Goal: Information Seeking & Learning: Learn about a topic

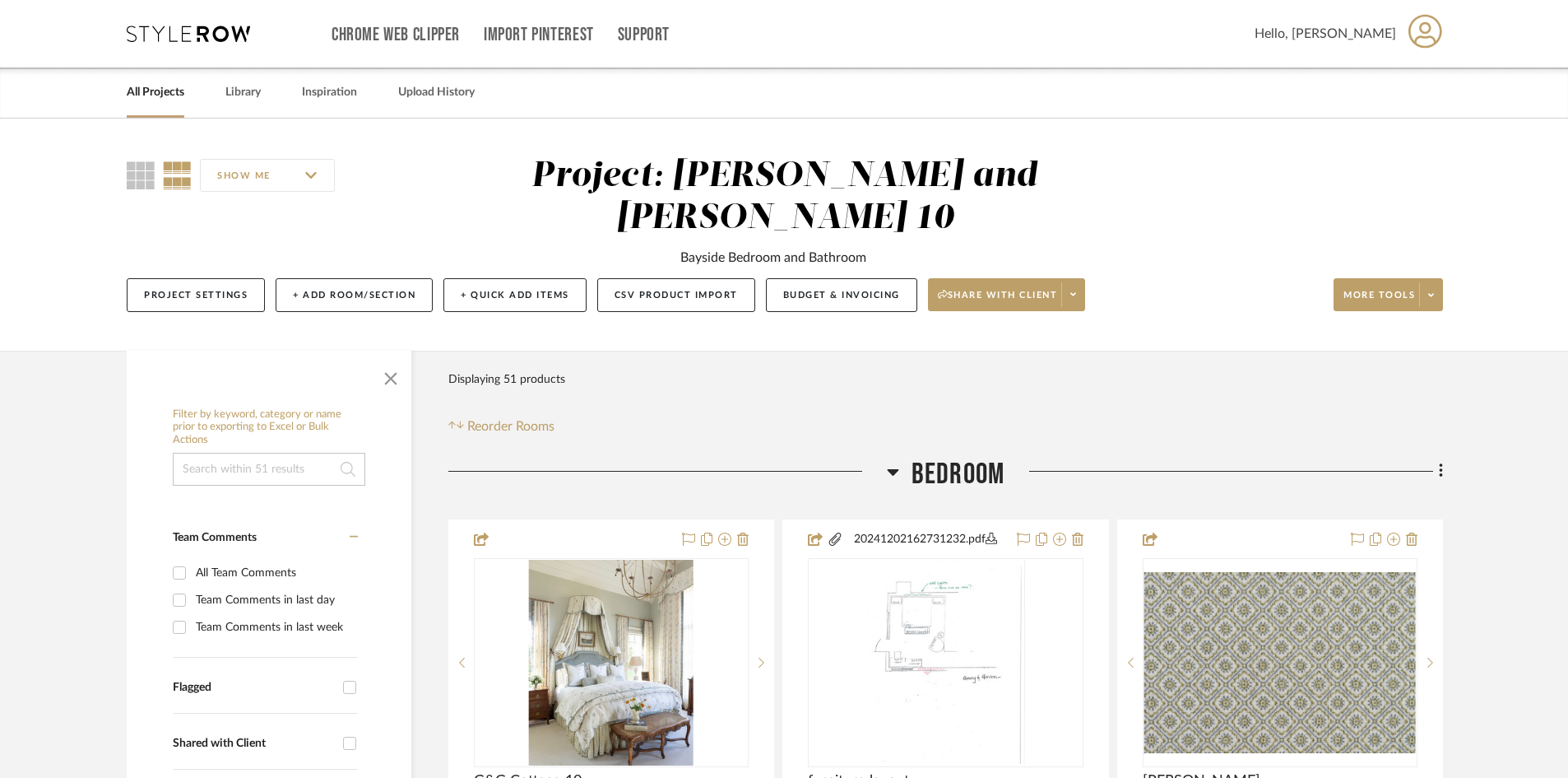
click at [169, 88] on link "All Projects" at bounding box center [156, 93] width 57 height 23
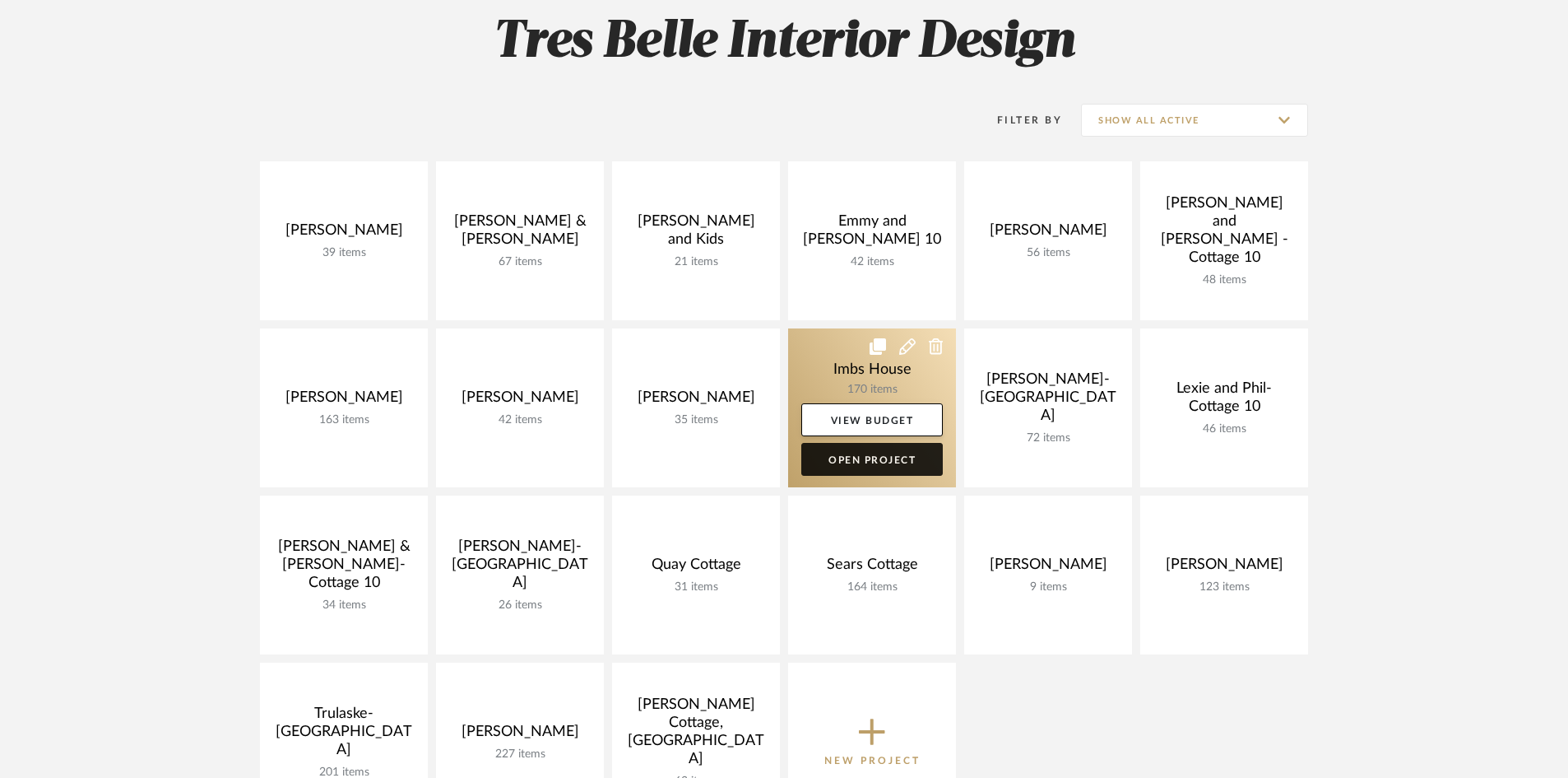
click at [898, 460] on link "Open Project" at bounding box center [872, 459] width 142 height 33
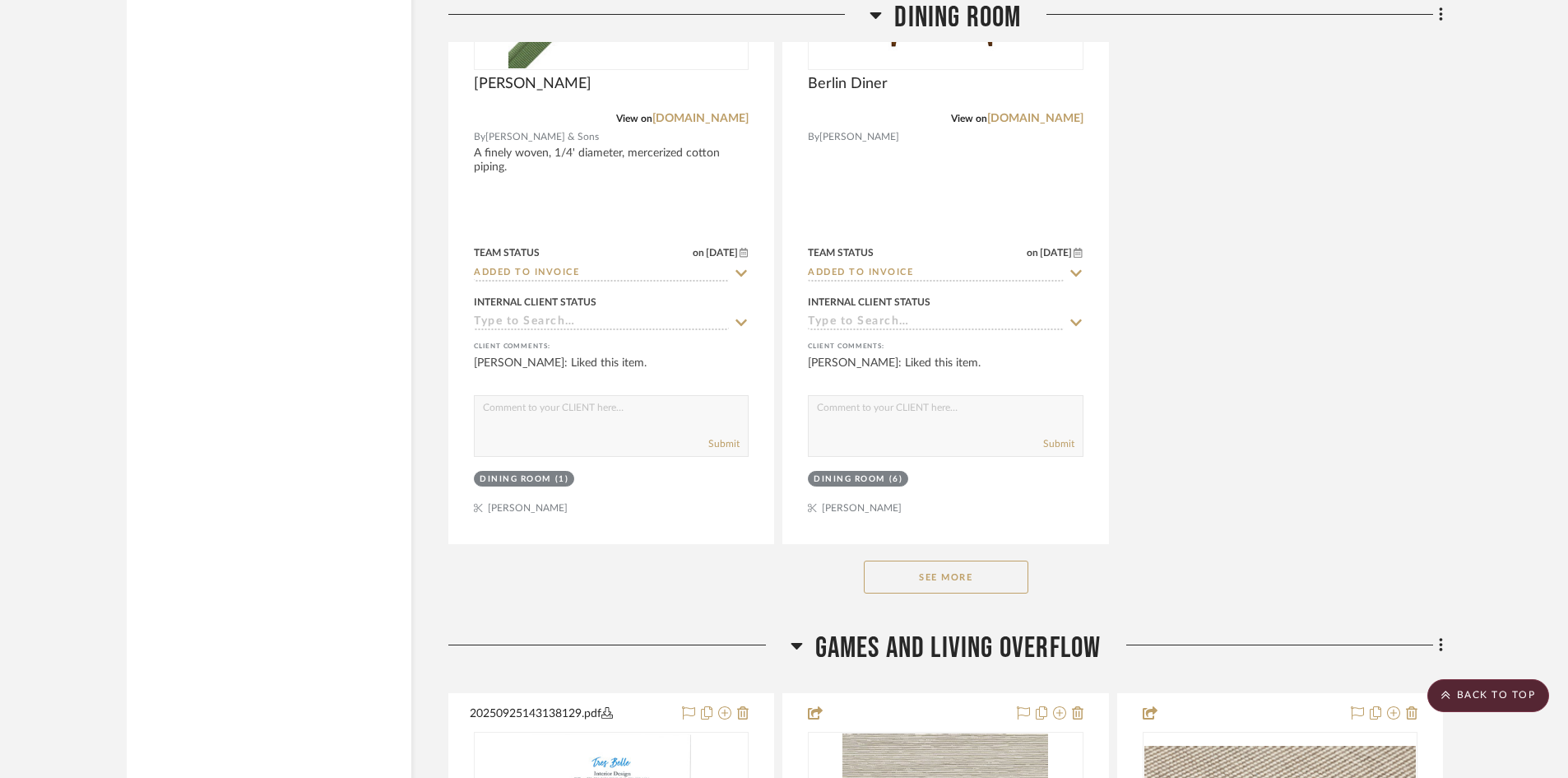
scroll to position [4773, 0]
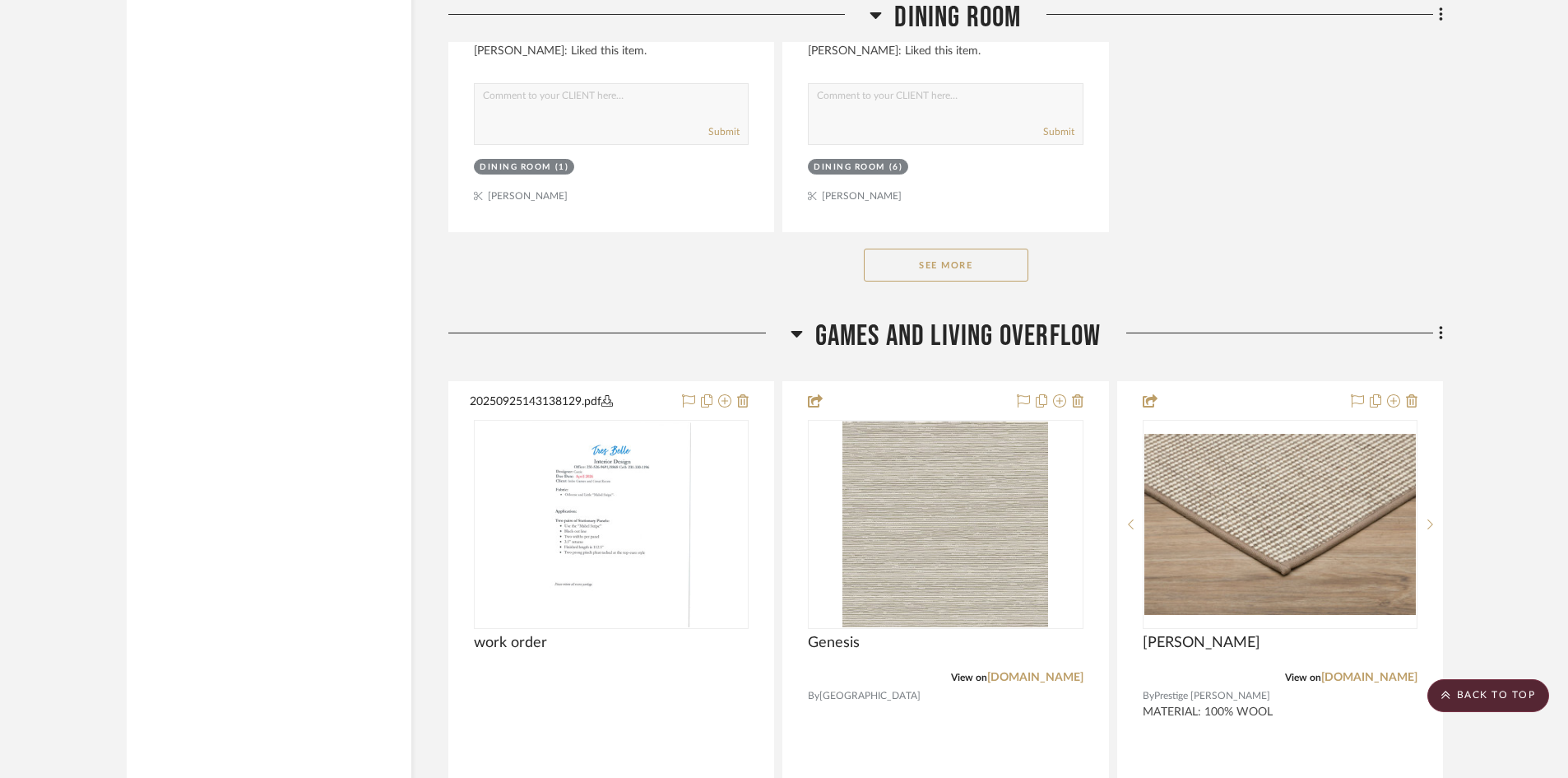
click at [974, 258] on button "See More" at bounding box center [945, 264] width 165 height 33
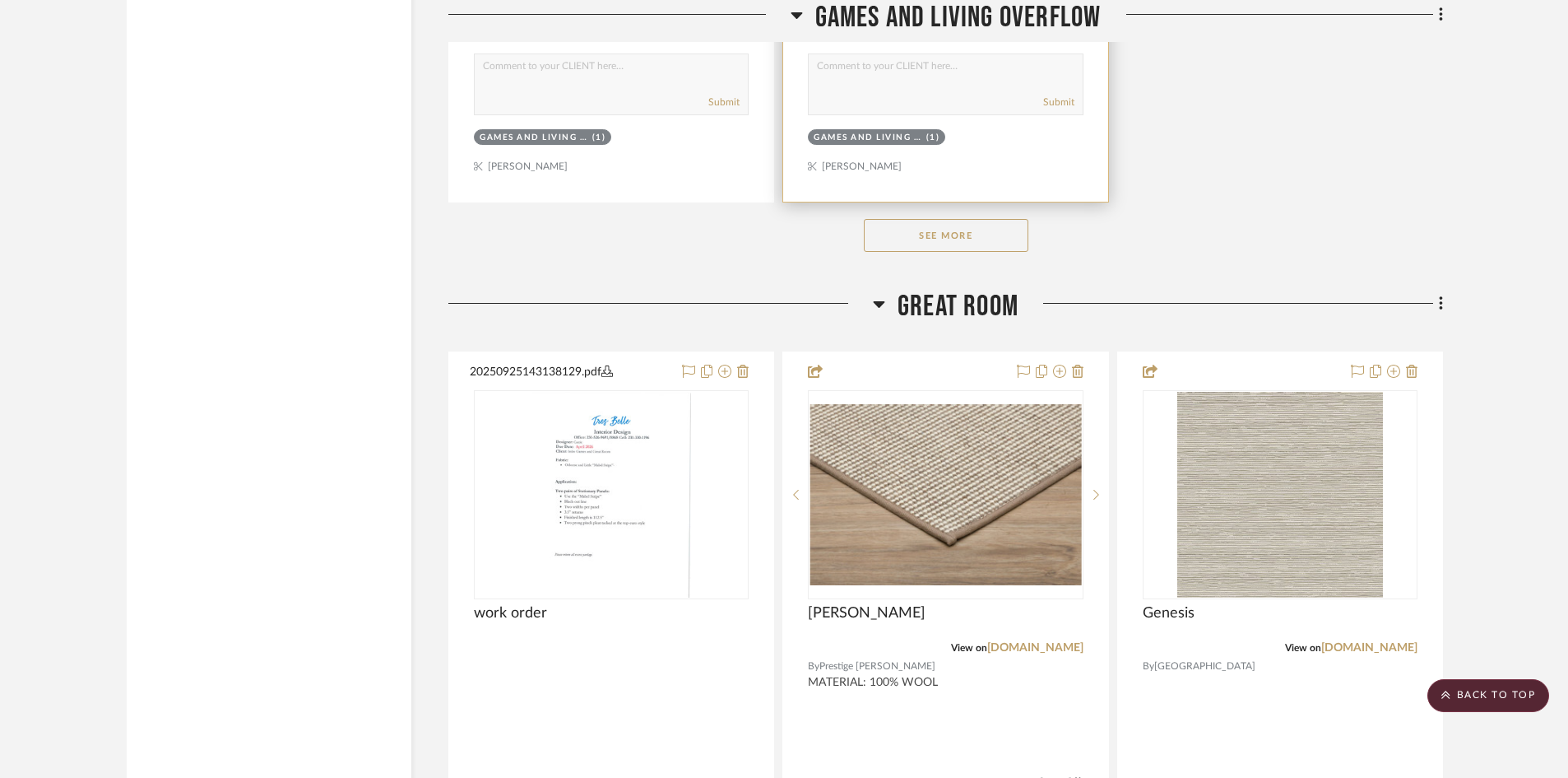
scroll to position [8558, 0]
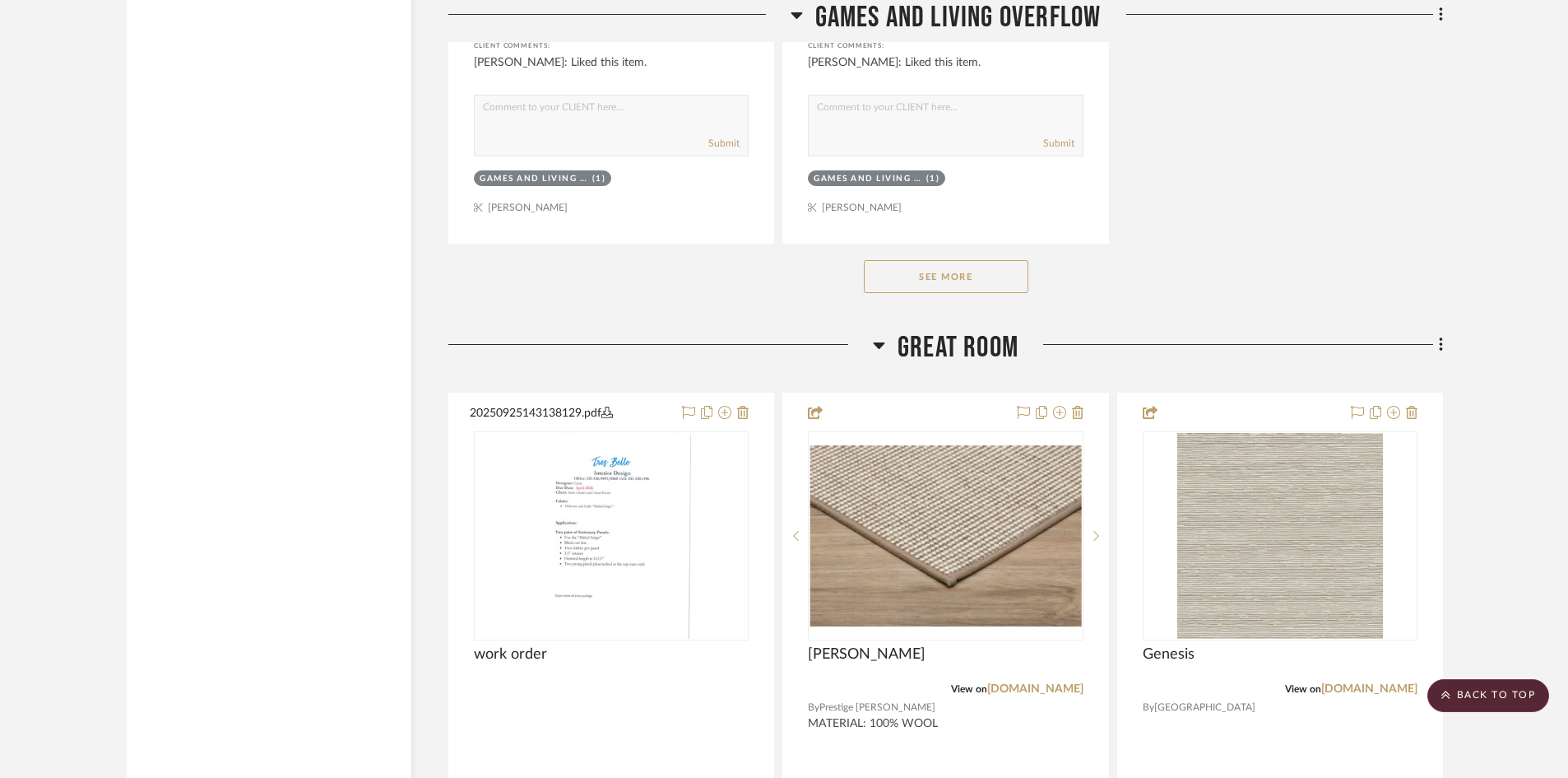
click at [953, 275] on button "See More" at bounding box center [945, 276] width 165 height 33
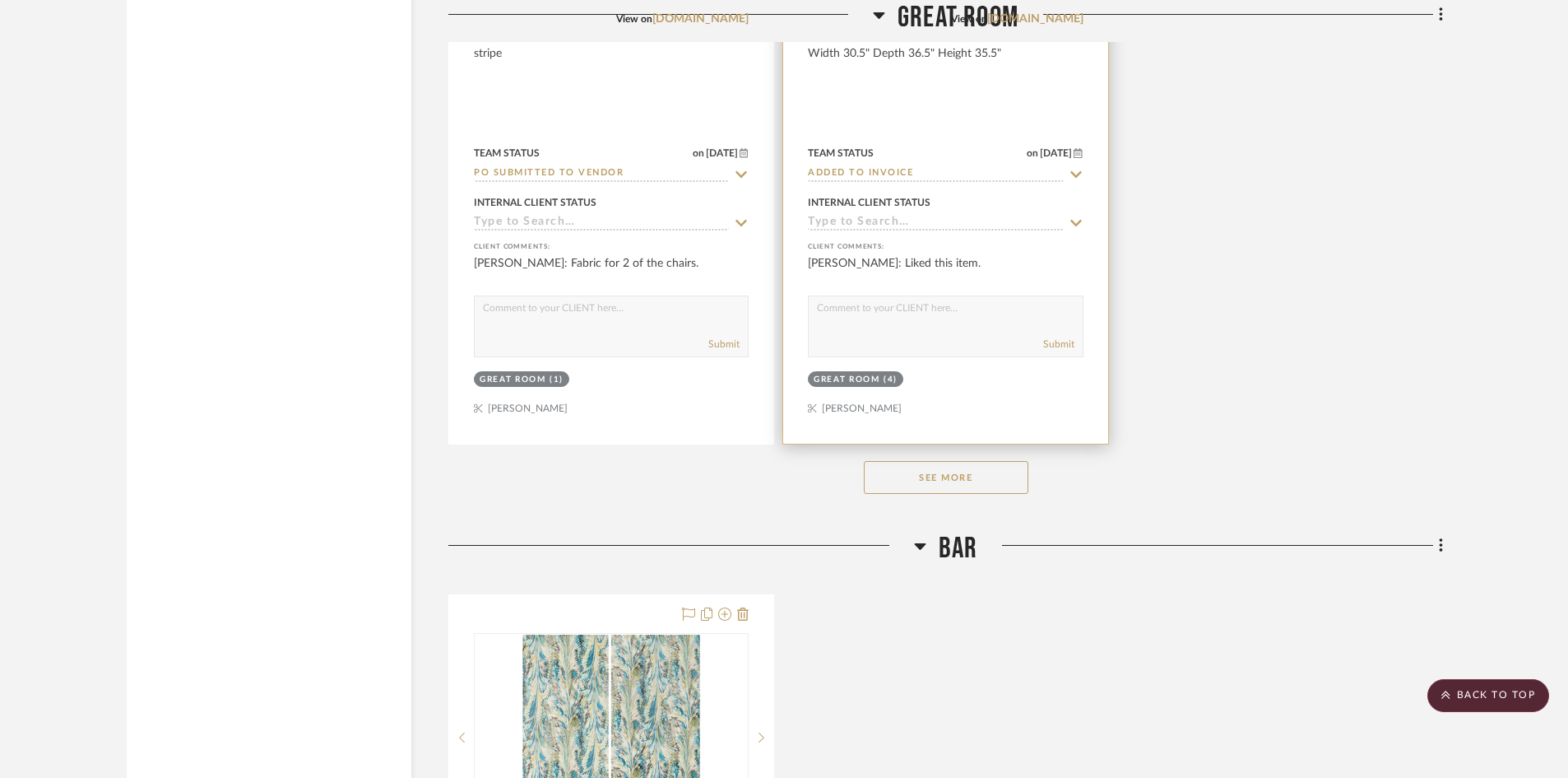
scroll to position [12262, 0]
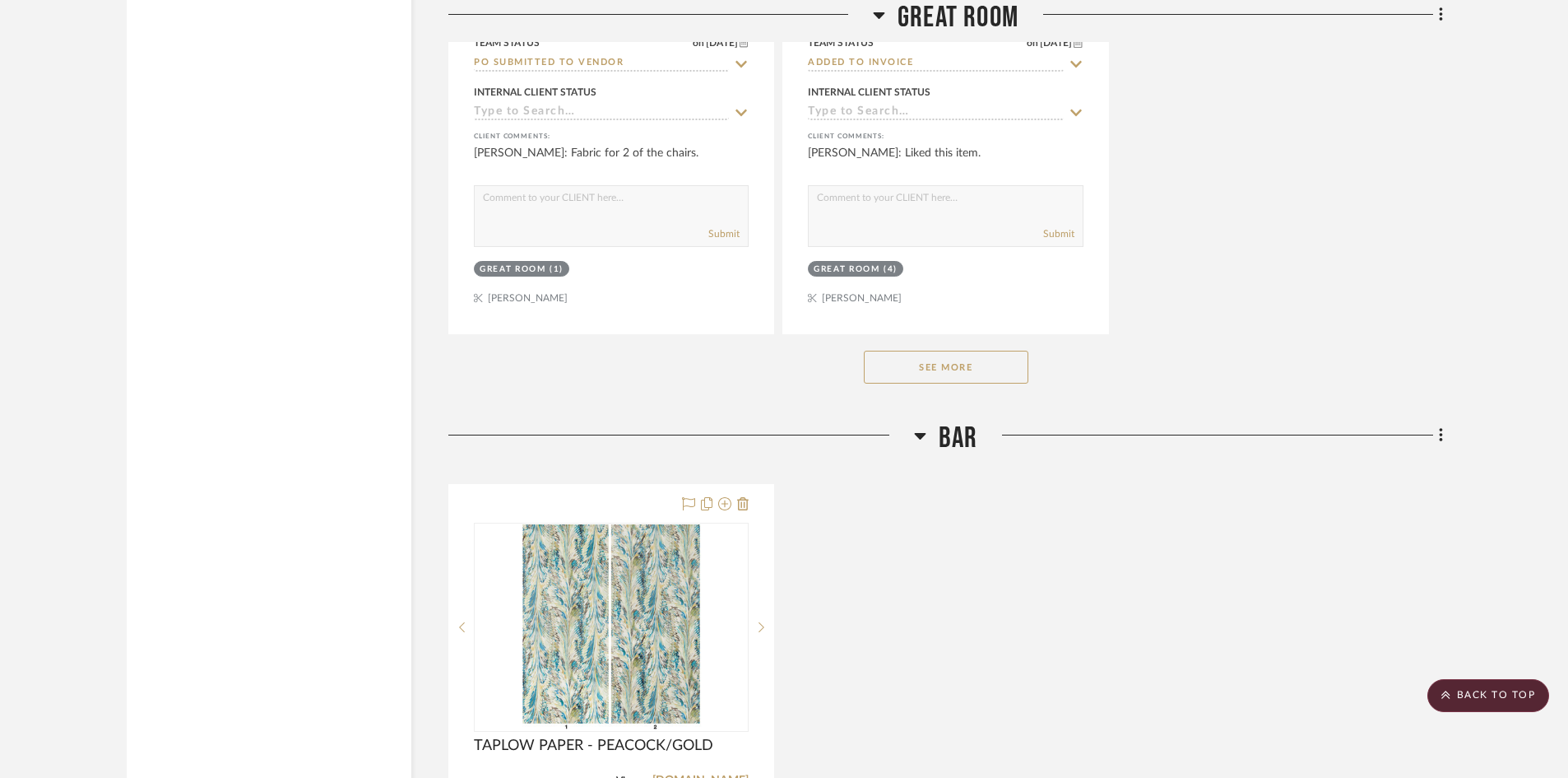
click at [953, 366] on button "See More" at bounding box center [945, 367] width 165 height 33
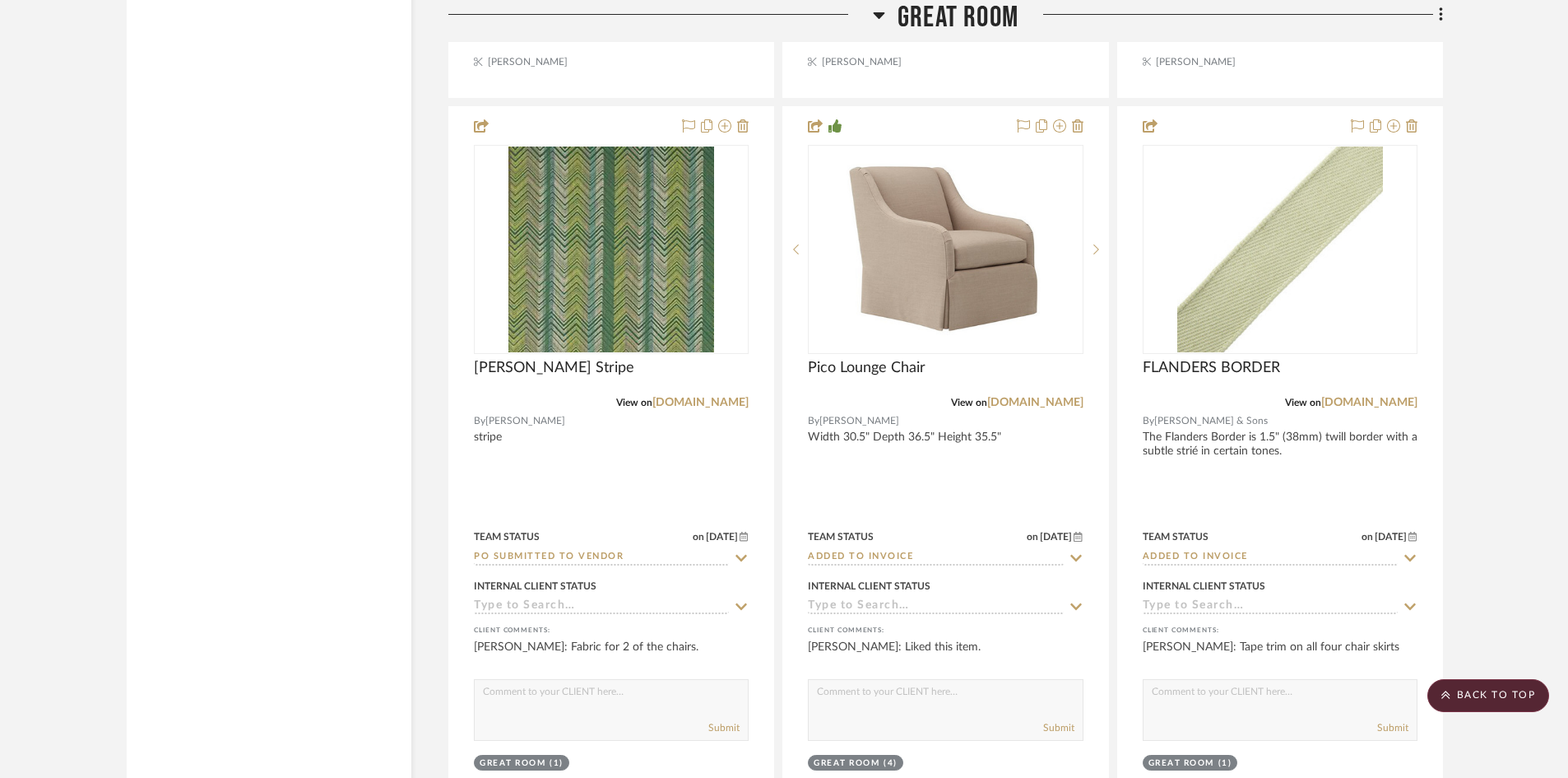
scroll to position [11686, 0]
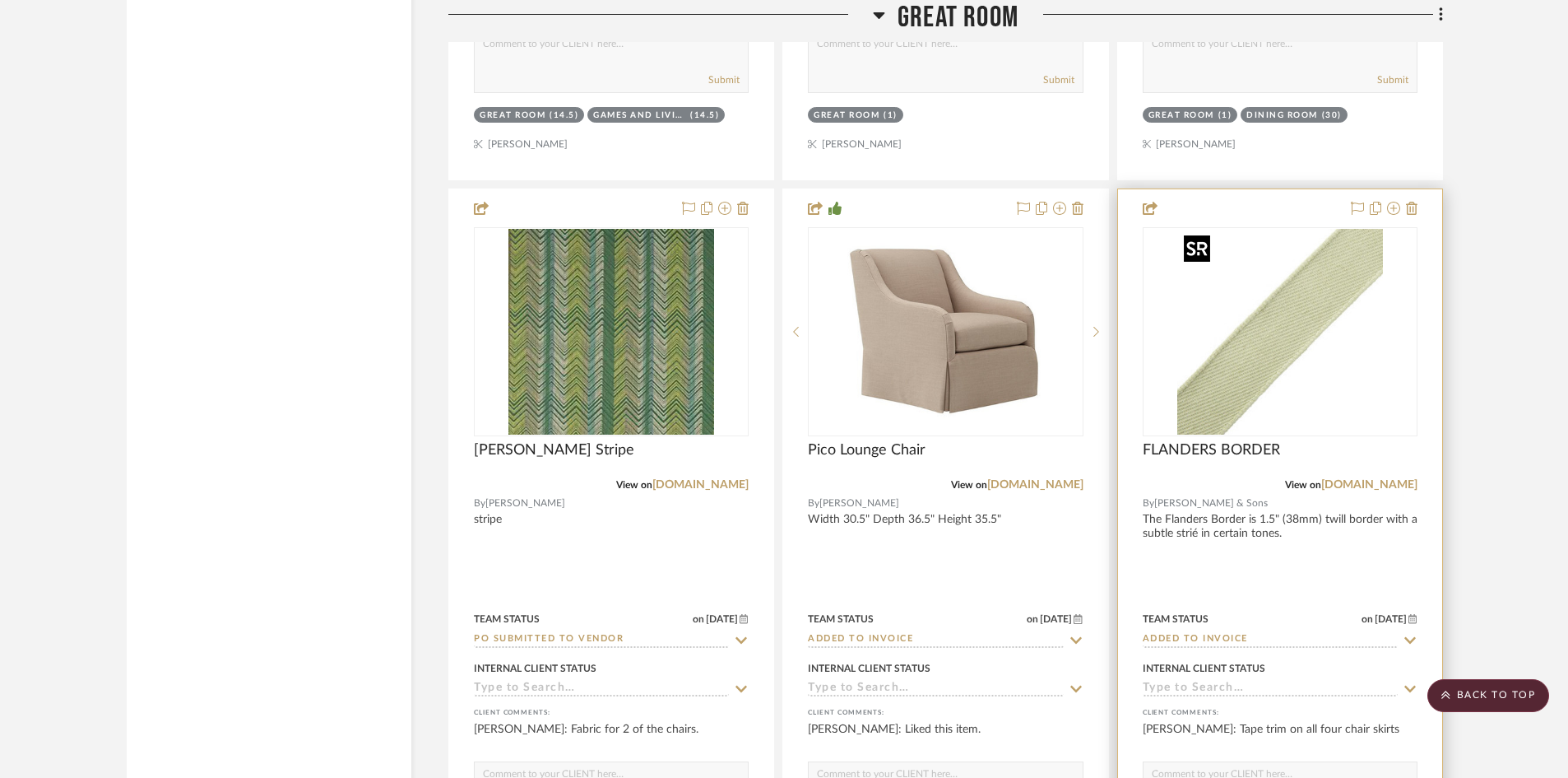
click at [1290, 342] on img "0" at bounding box center [1279, 331] width 206 height 206
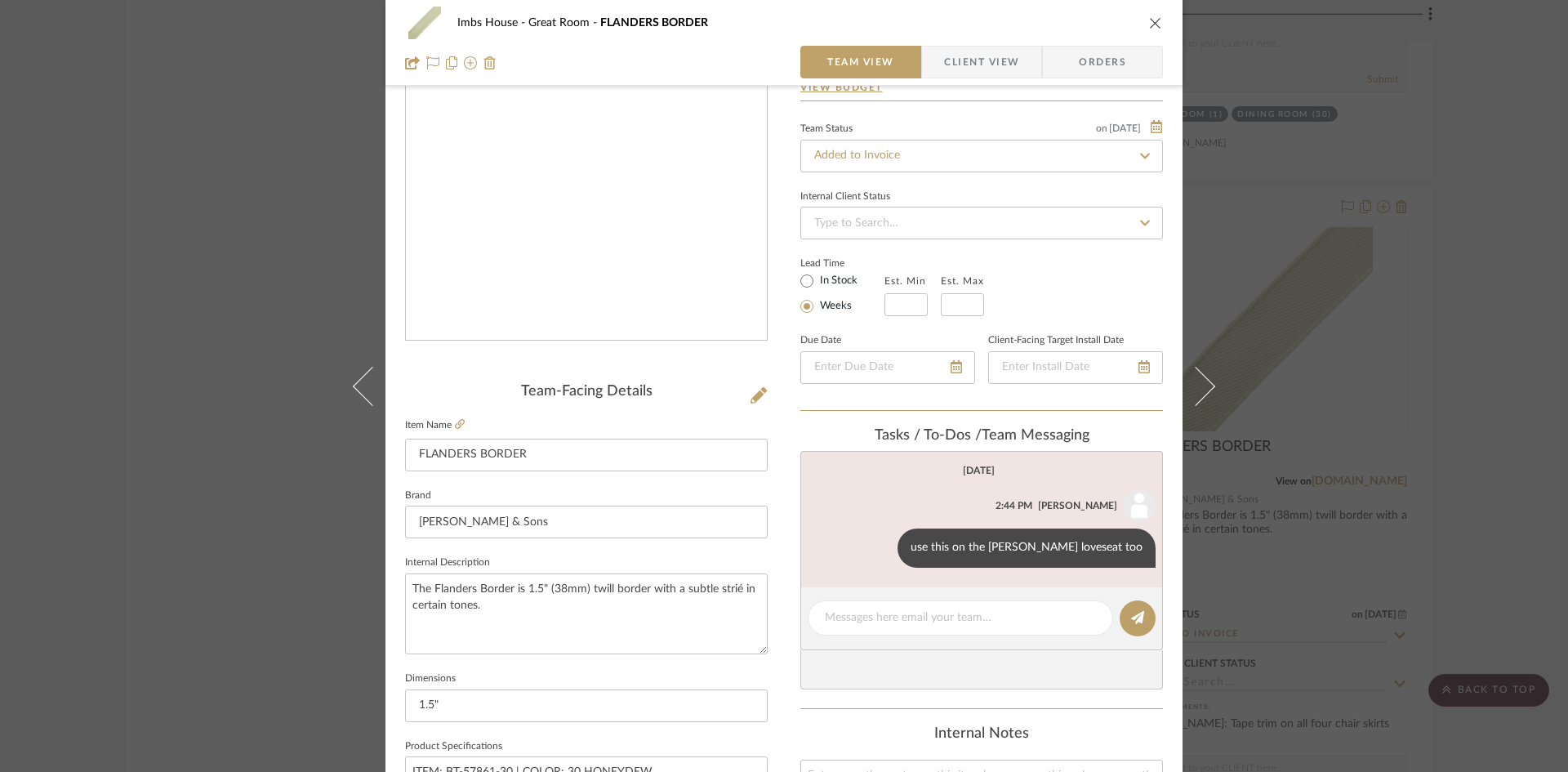
scroll to position [163, 0]
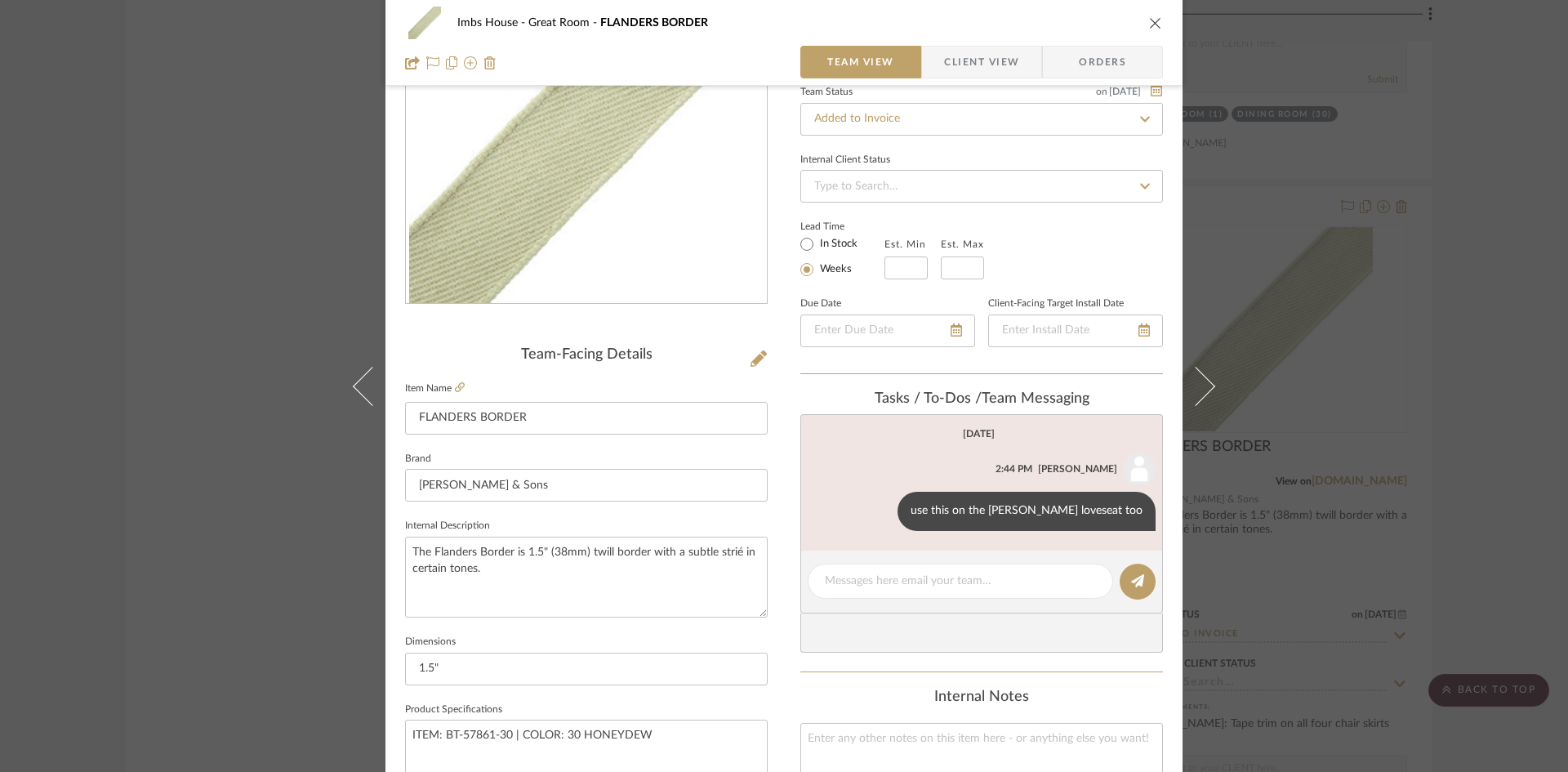
click at [1149, 18] on icon "close" at bounding box center [1155, 23] width 13 height 13
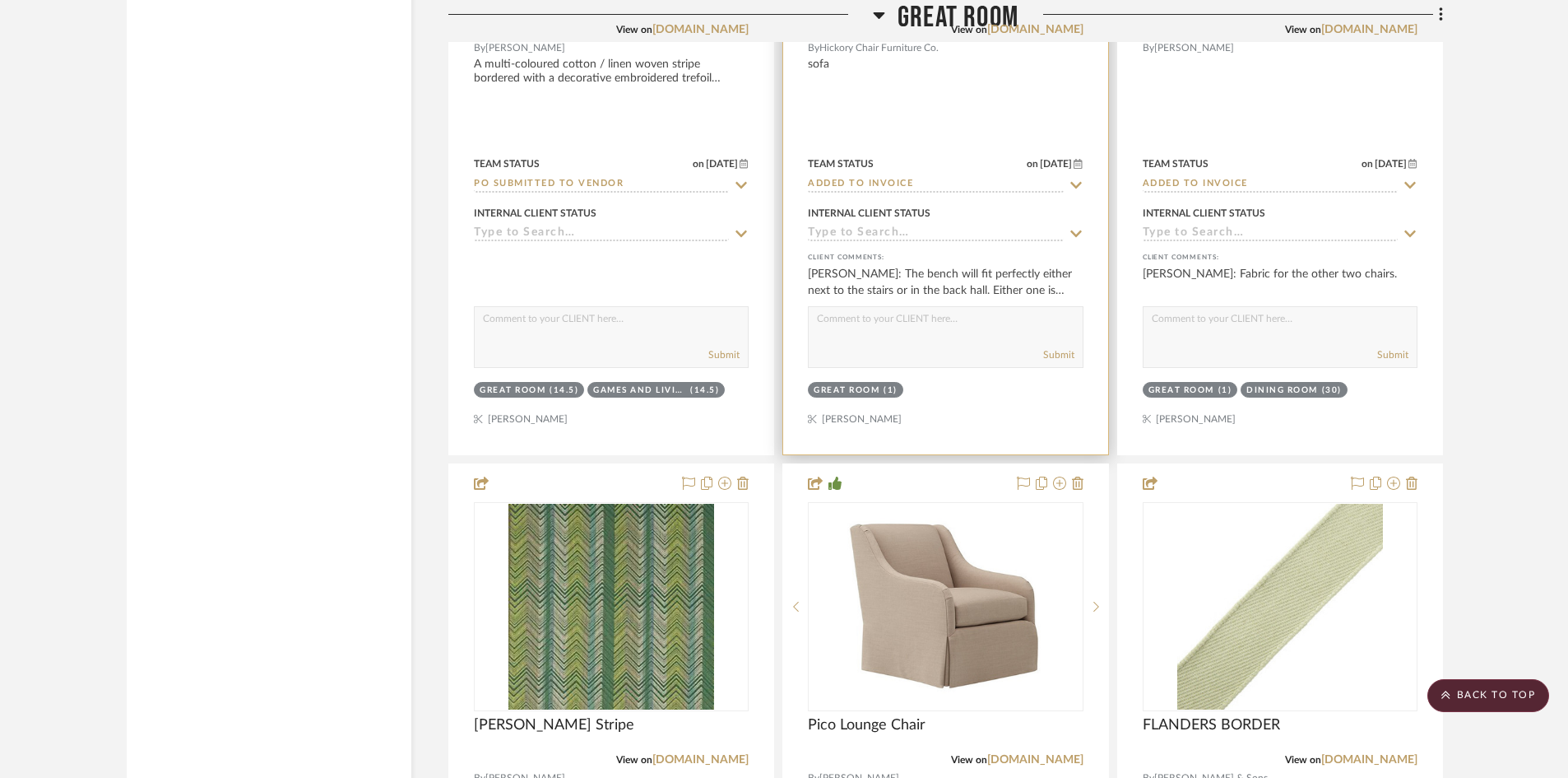
scroll to position [11438, 0]
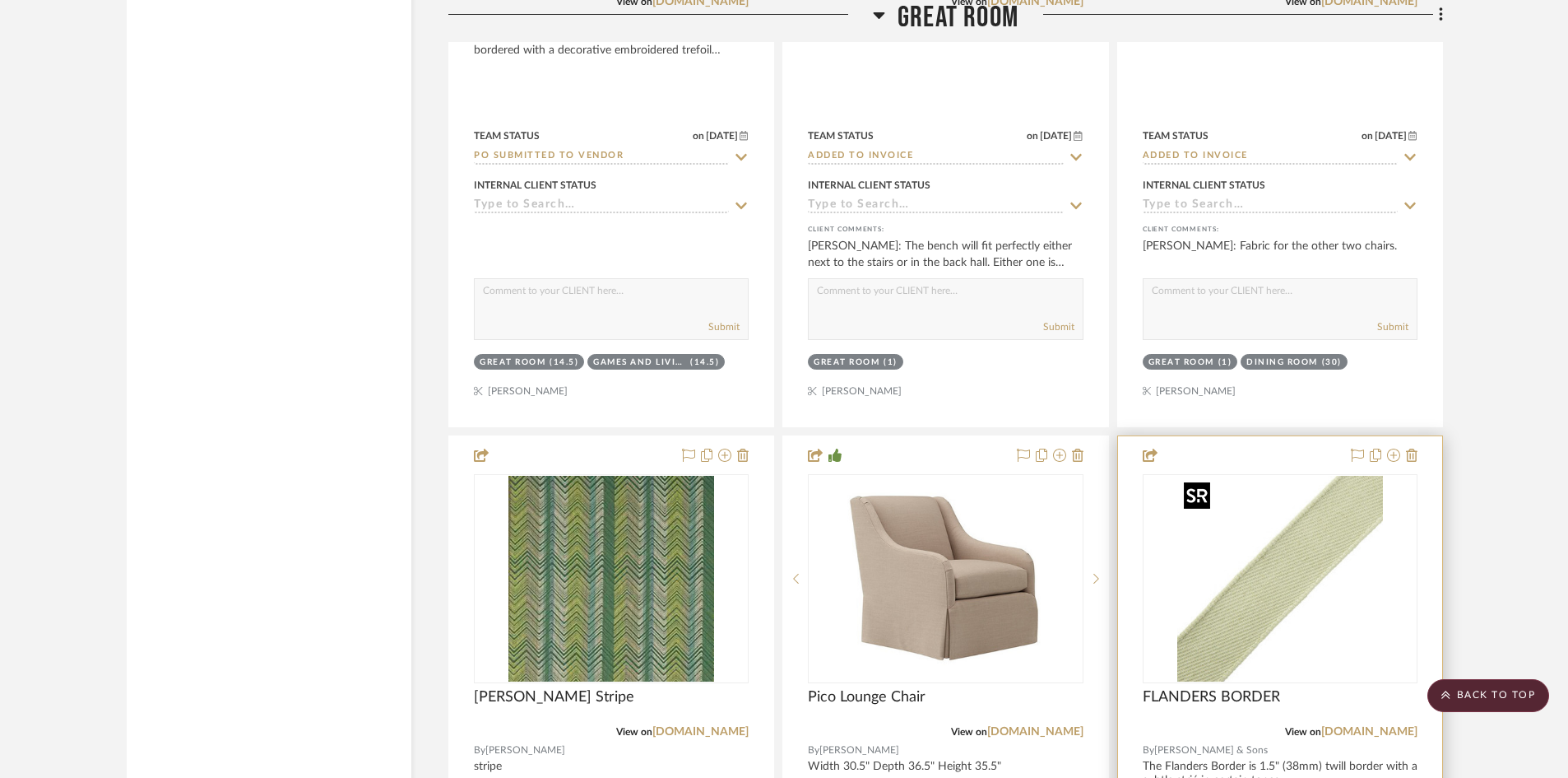
click at [1262, 616] on img "0" at bounding box center [1279, 578] width 206 height 206
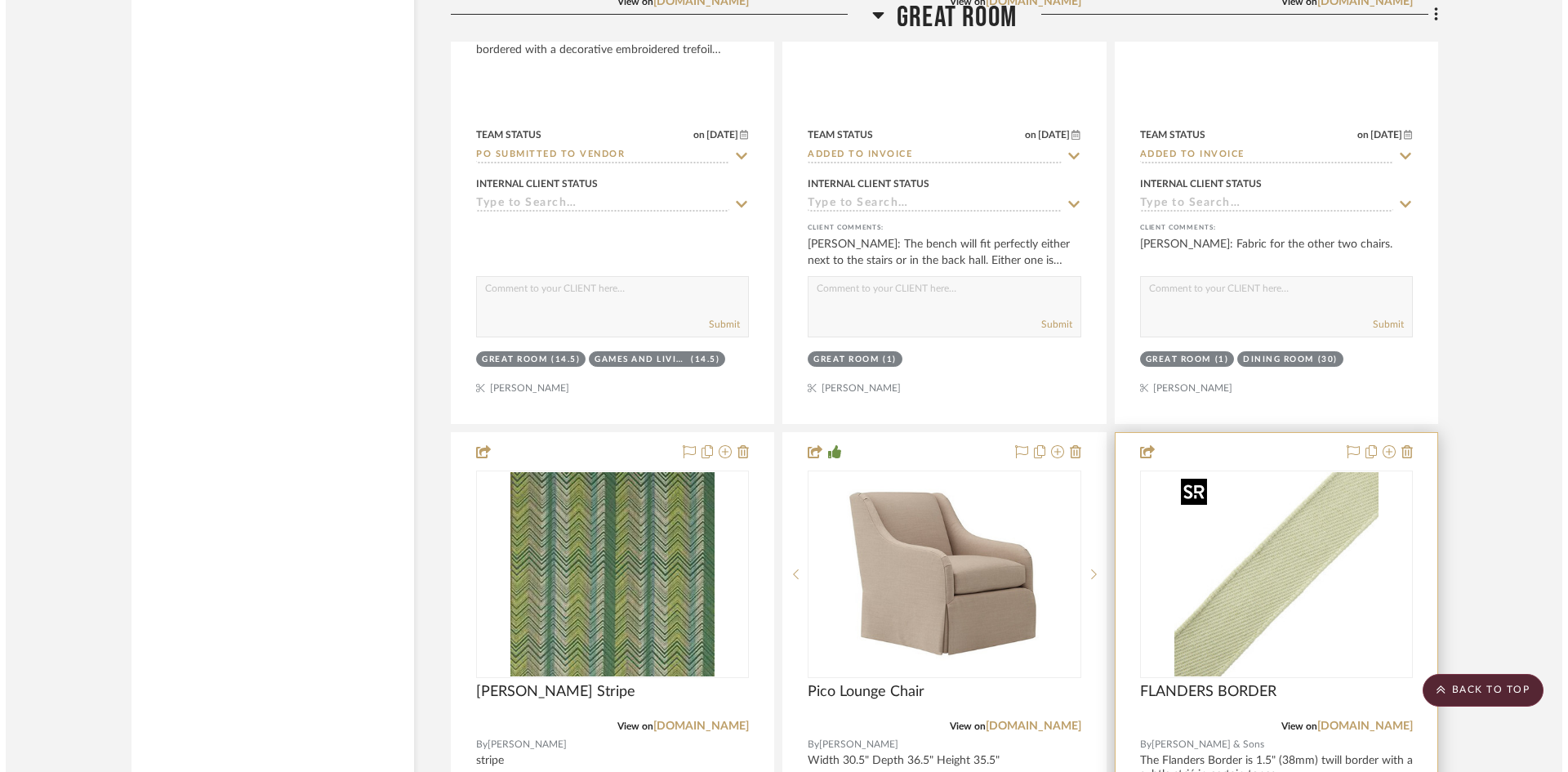
scroll to position [0, 0]
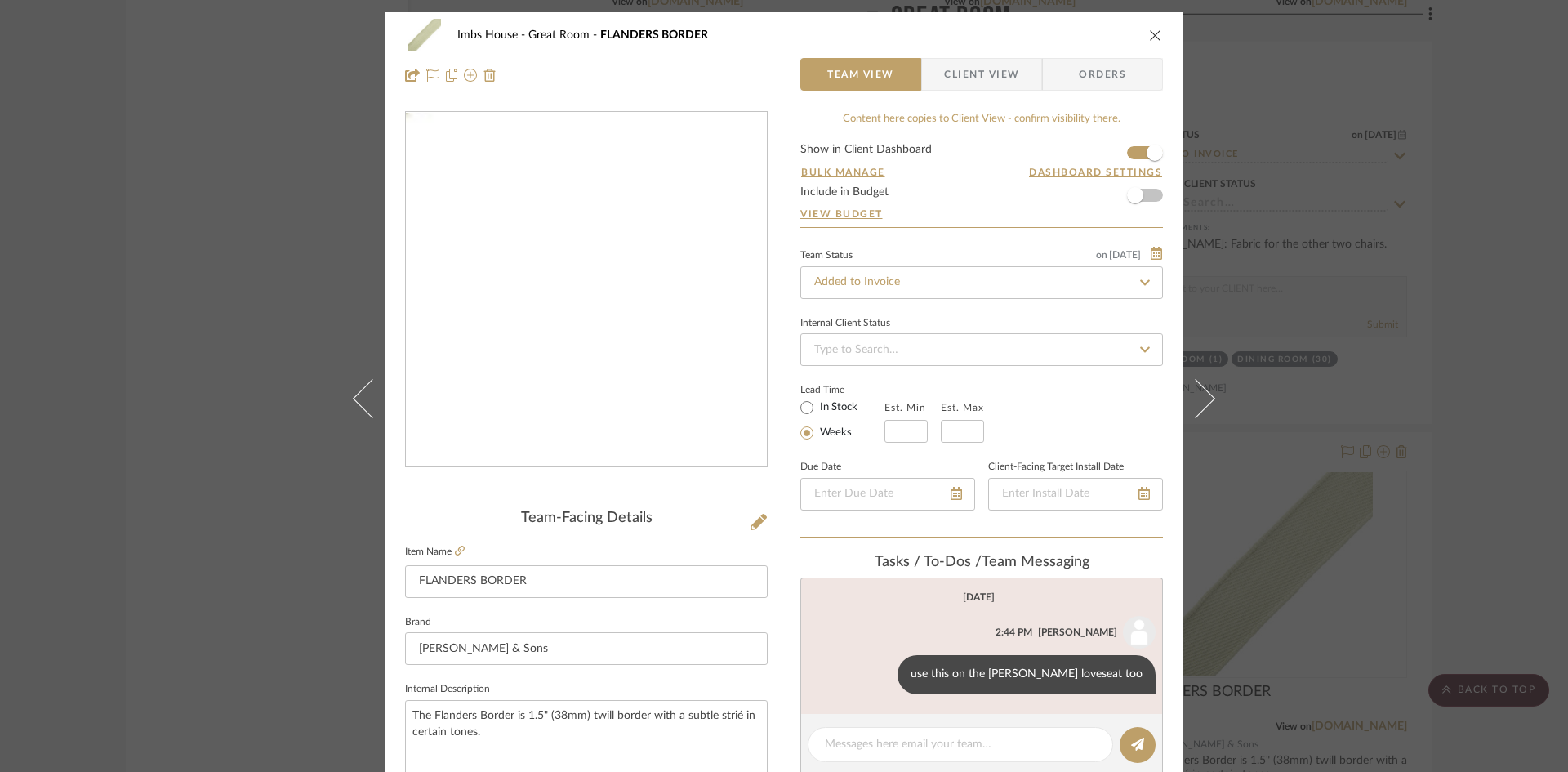
click at [686, 379] on img "0" at bounding box center [586, 290] width 354 height 354
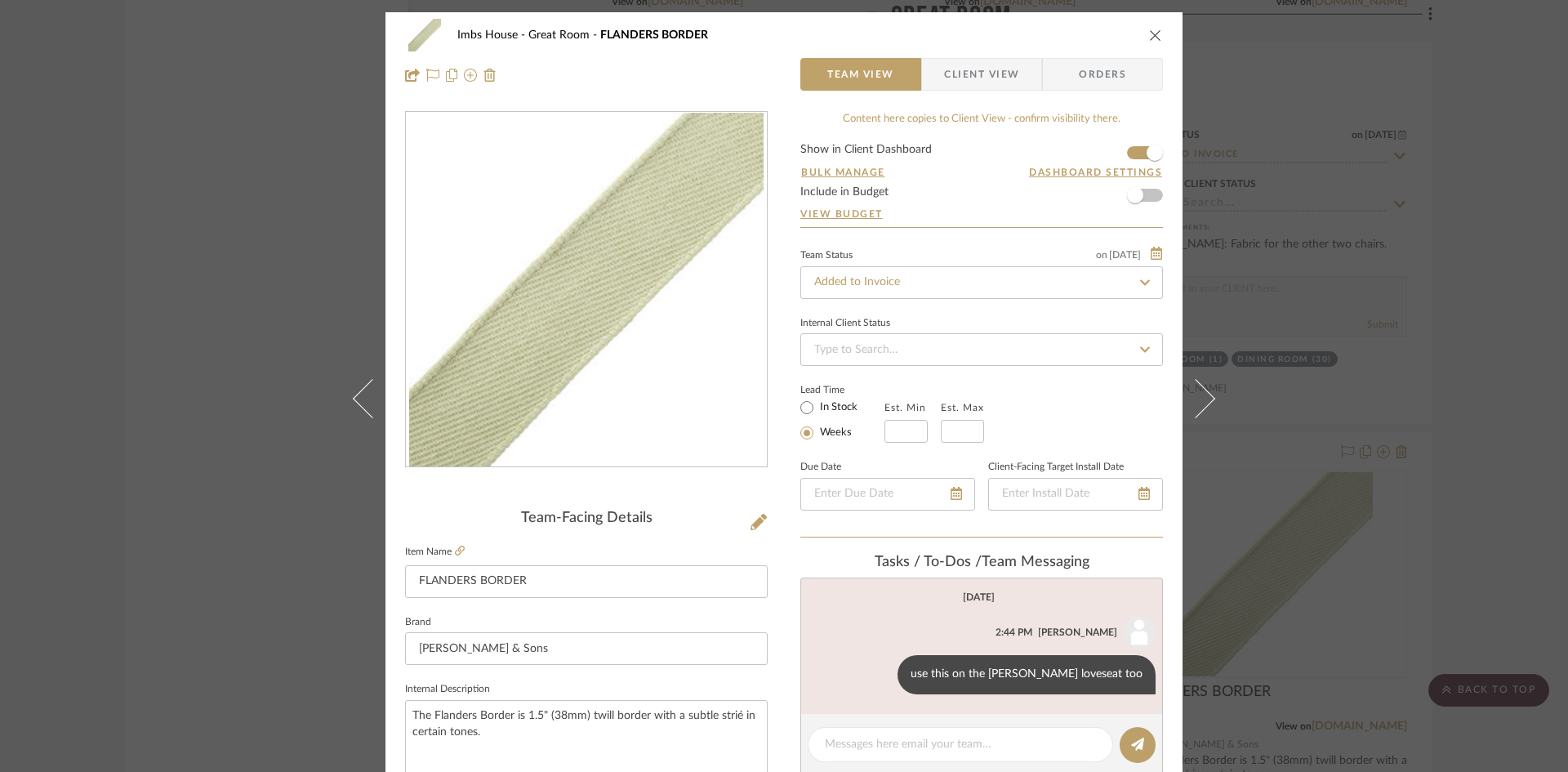
drag, startPoint x: 932, startPoint y: 425, endPoint x: 699, endPoint y: 424, distance: 233.0
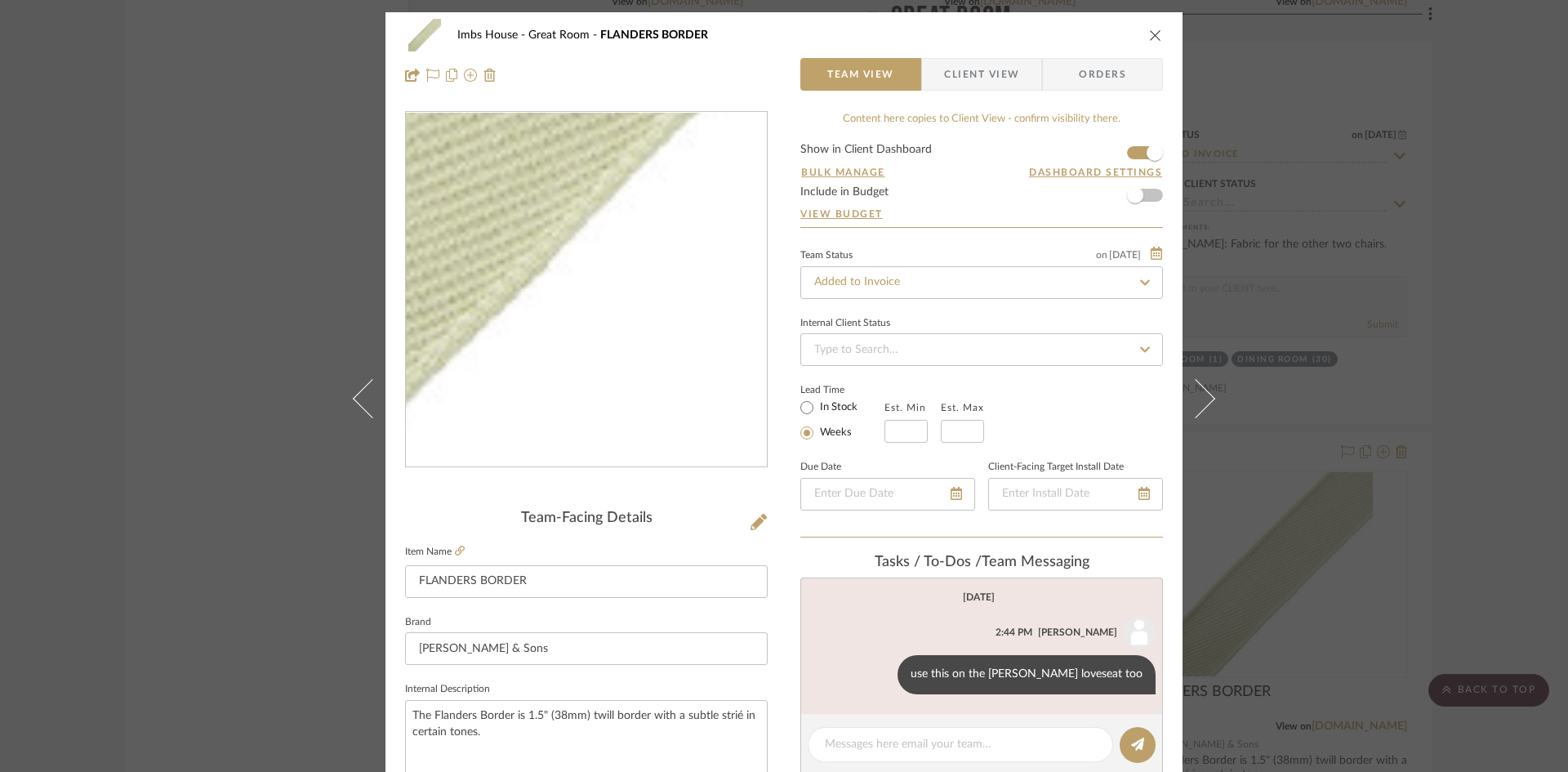
drag, startPoint x: 699, startPoint y: 424, endPoint x: 639, endPoint y: 328, distance: 113.2
click at [639, 328] on img "0" at bounding box center [586, 290] width 354 height 354
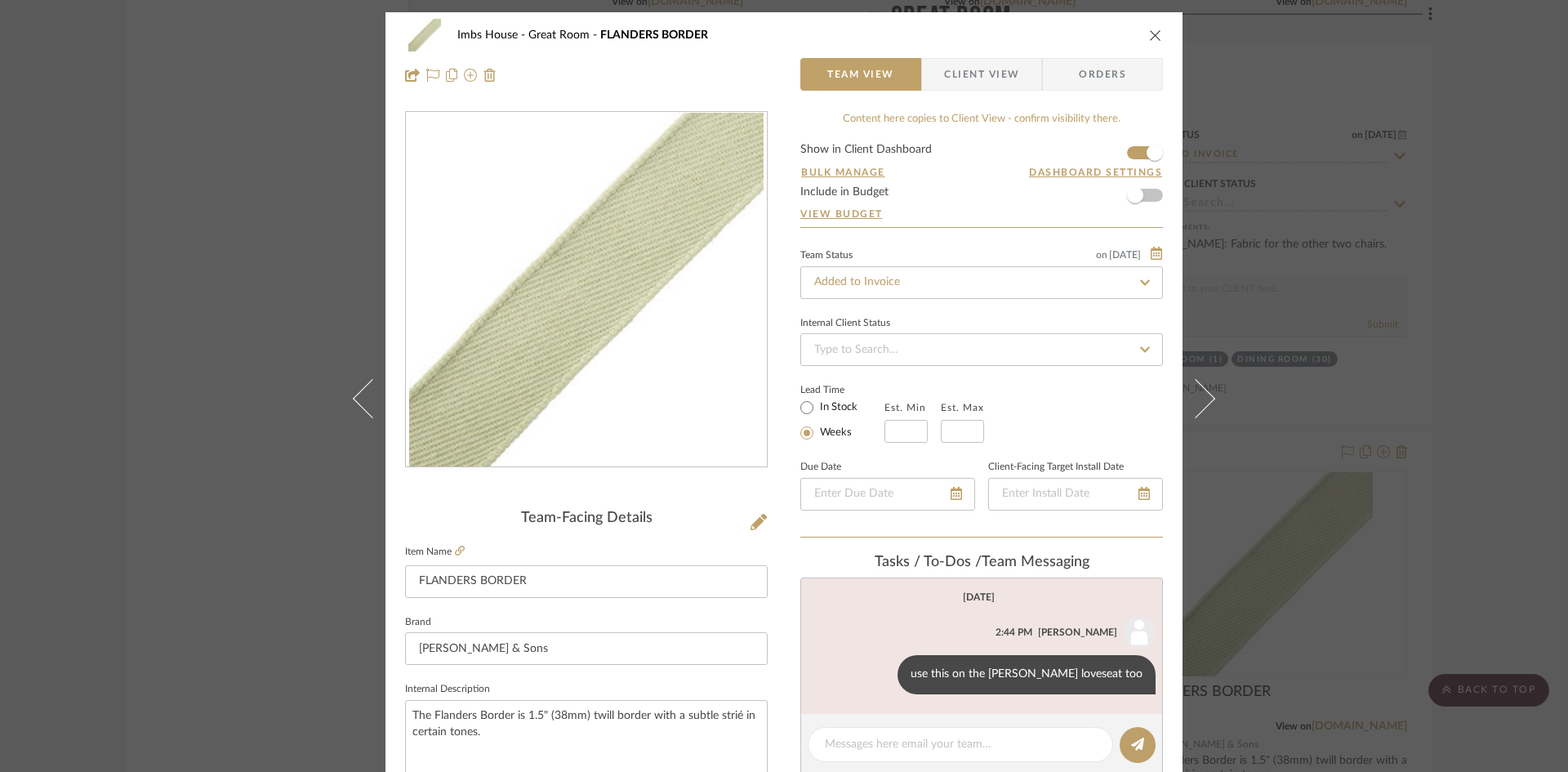
drag, startPoint x: 942, startPoint y: 384, endPoint x: 784, endPoint y: 316, distance: 172.0
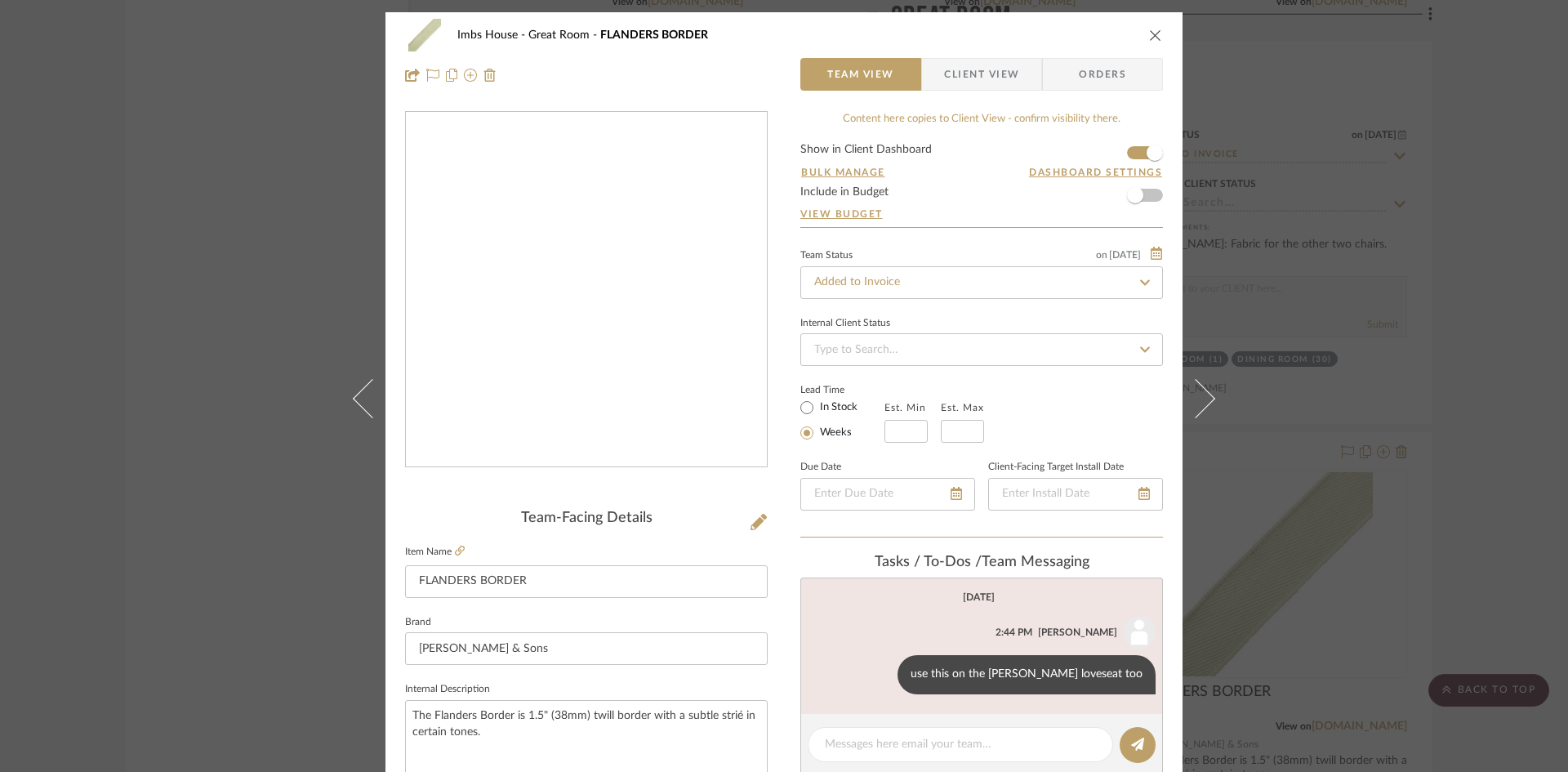
drag, startPoint x: 692, startPoint y: 383, endPoint x: 1155, endPoint y: 33, distance: 580.4
click at [1155, 33] on icon "close" at bounding box center [1155, 34] width 13 height 13
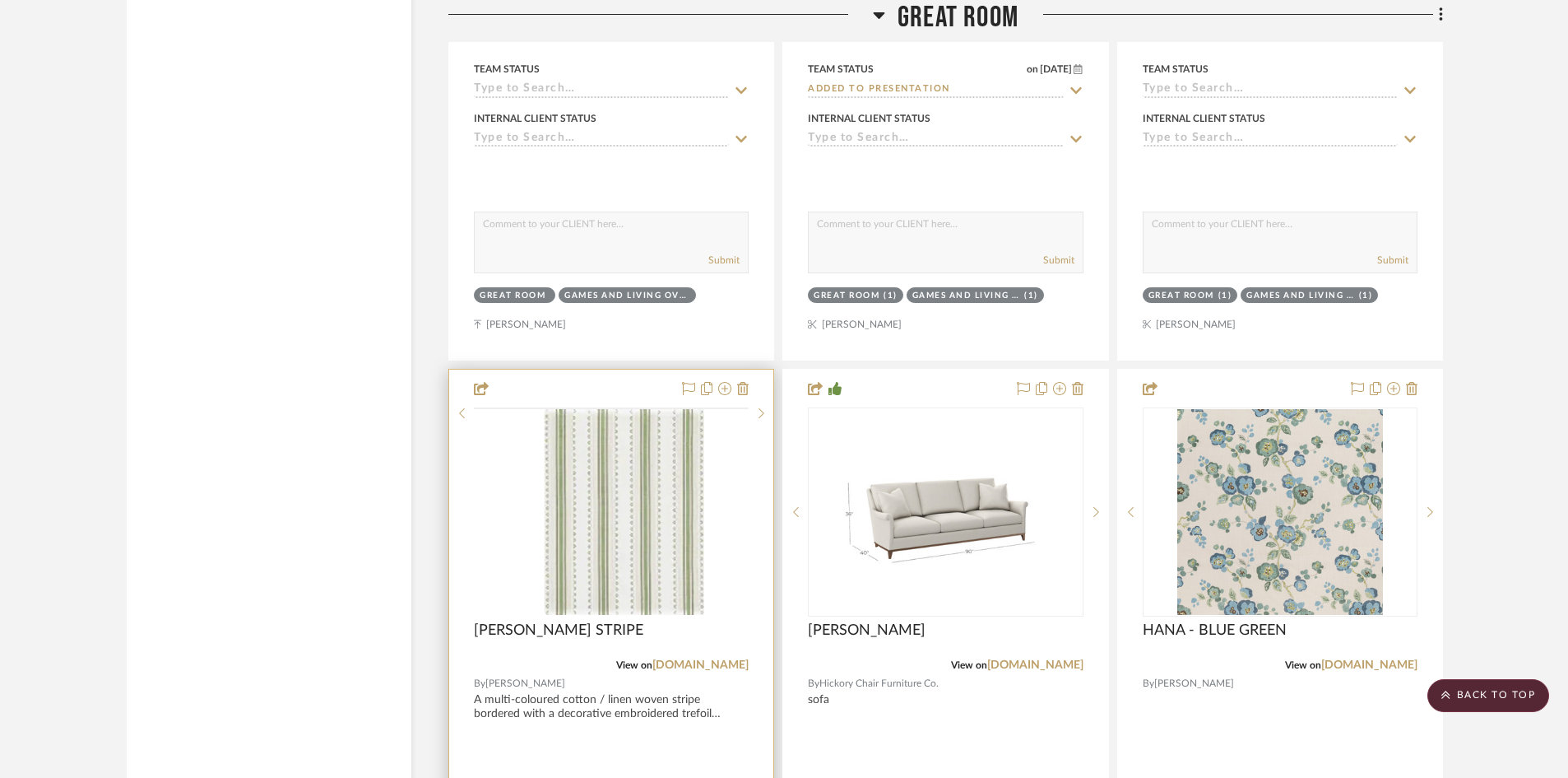
scroll to position [11110, 0]
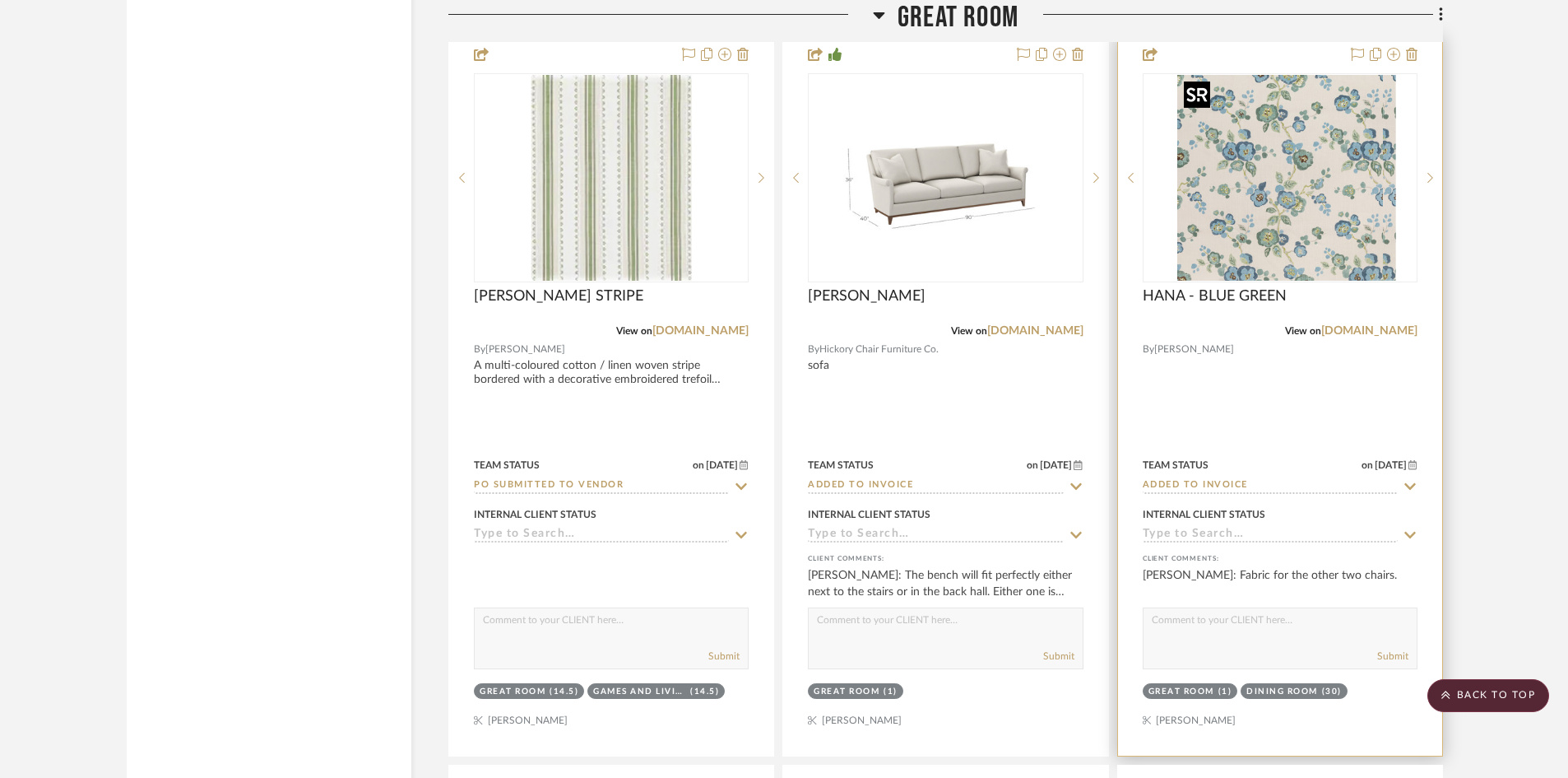
click at [1261, 206] on div at bounding box center [1279, 177] width 275 height 209
click at [1303, 238] on img "0" at bounding box center [1279, 177] width 206 height 206
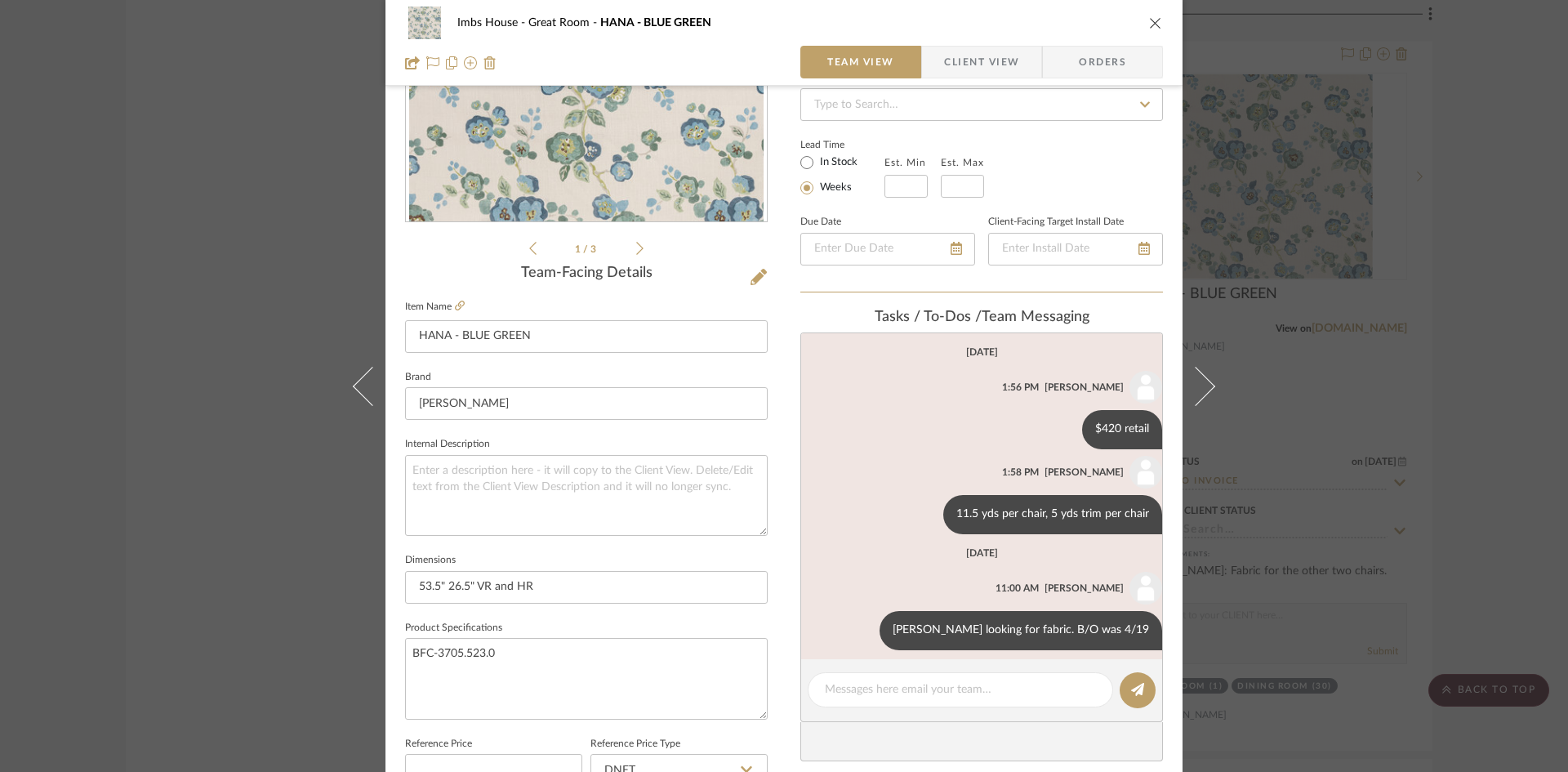
scroll to position [0, 0]
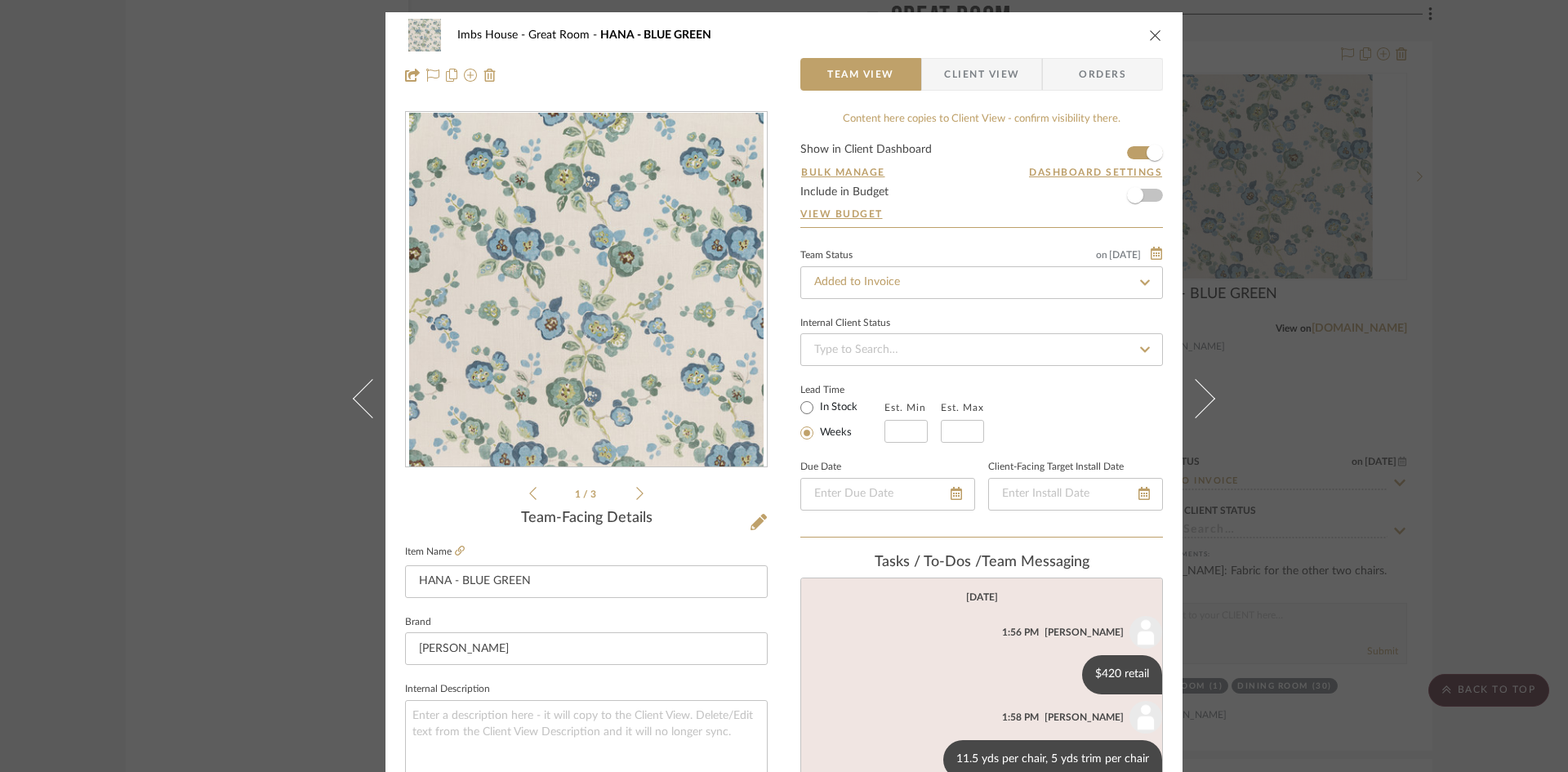
drag, startPoint x: 776, startPoint y: 289, endPoint x: 1085, endPoint y: 431, distance: 340.1
click at [1085, 431] on div "Lead Time In Stock Weeks Est. Min Est. Max" at bounding box center [982, 410] width 363 height 64
click at [1149, 33] on icon "close" at bounding box center [1155, 34] width 13 height 13
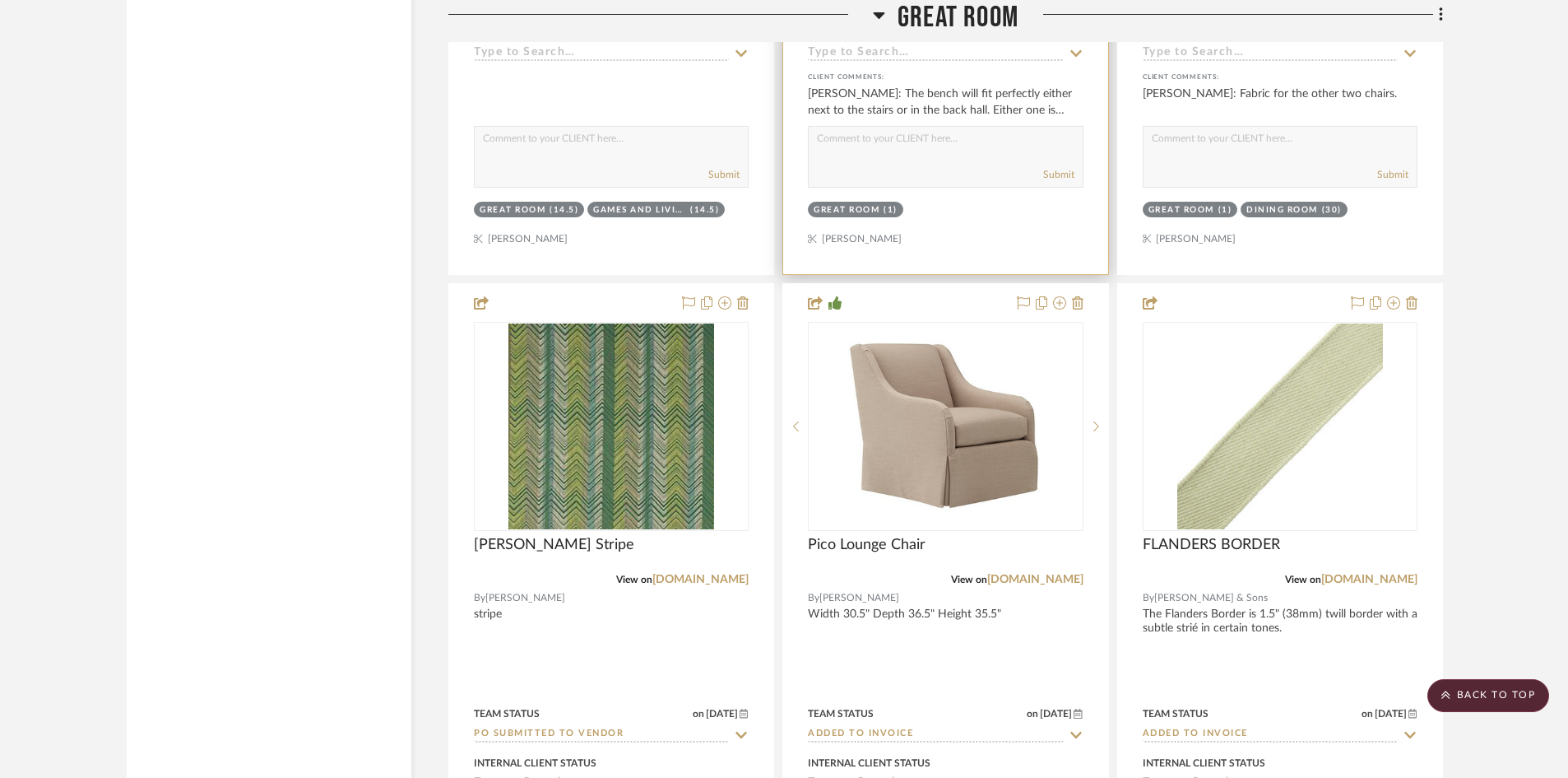
scroll to position [11603, 0]
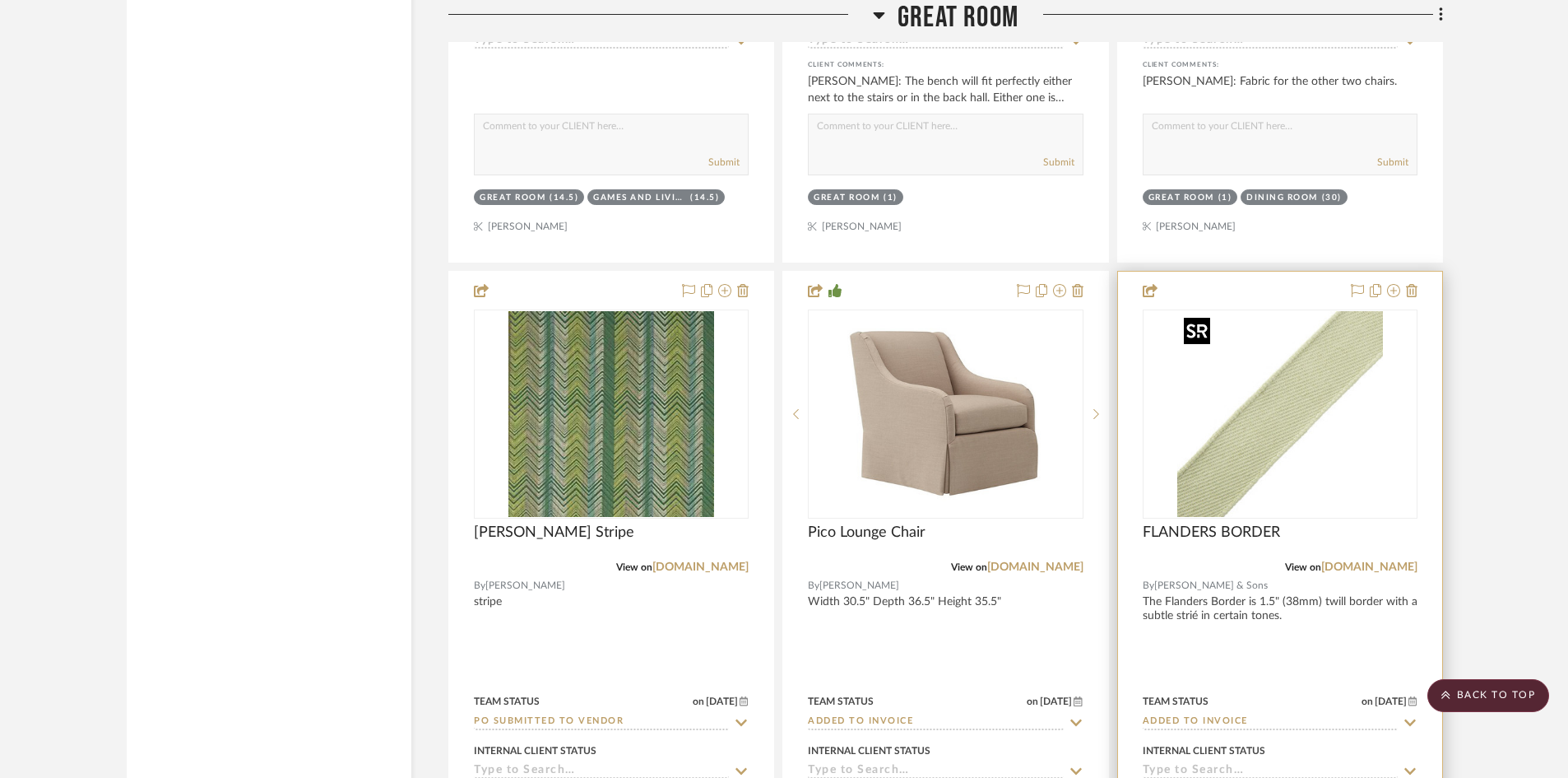
click at [1299, 399] on img "0" at bounding box center [1279, 413] width 206 height 206
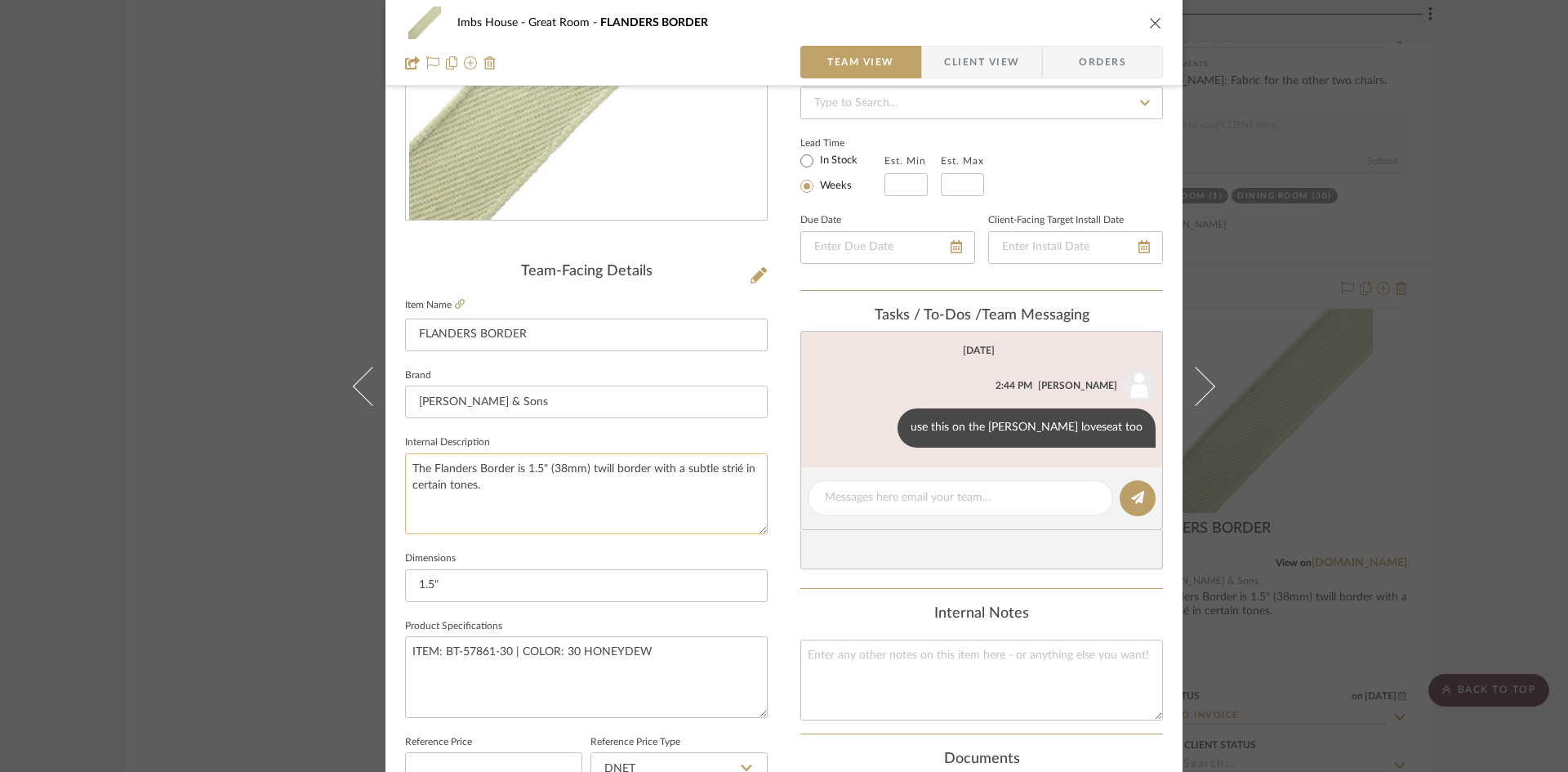
scroll to position [245, 0]
click at [455, 305] on icon at bounding box center [460, 305] width 10 height 10
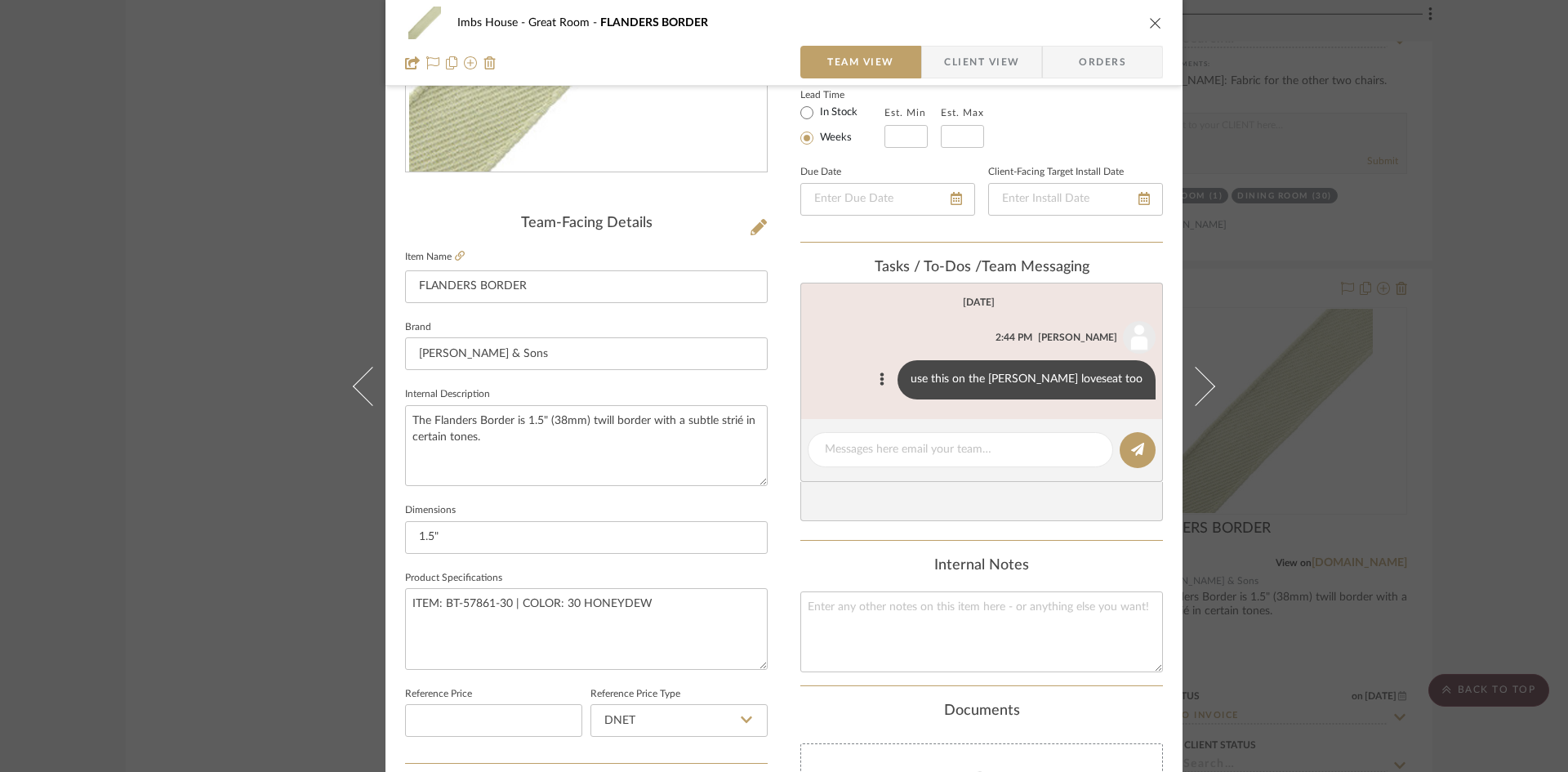
scroll to position [0, 0]
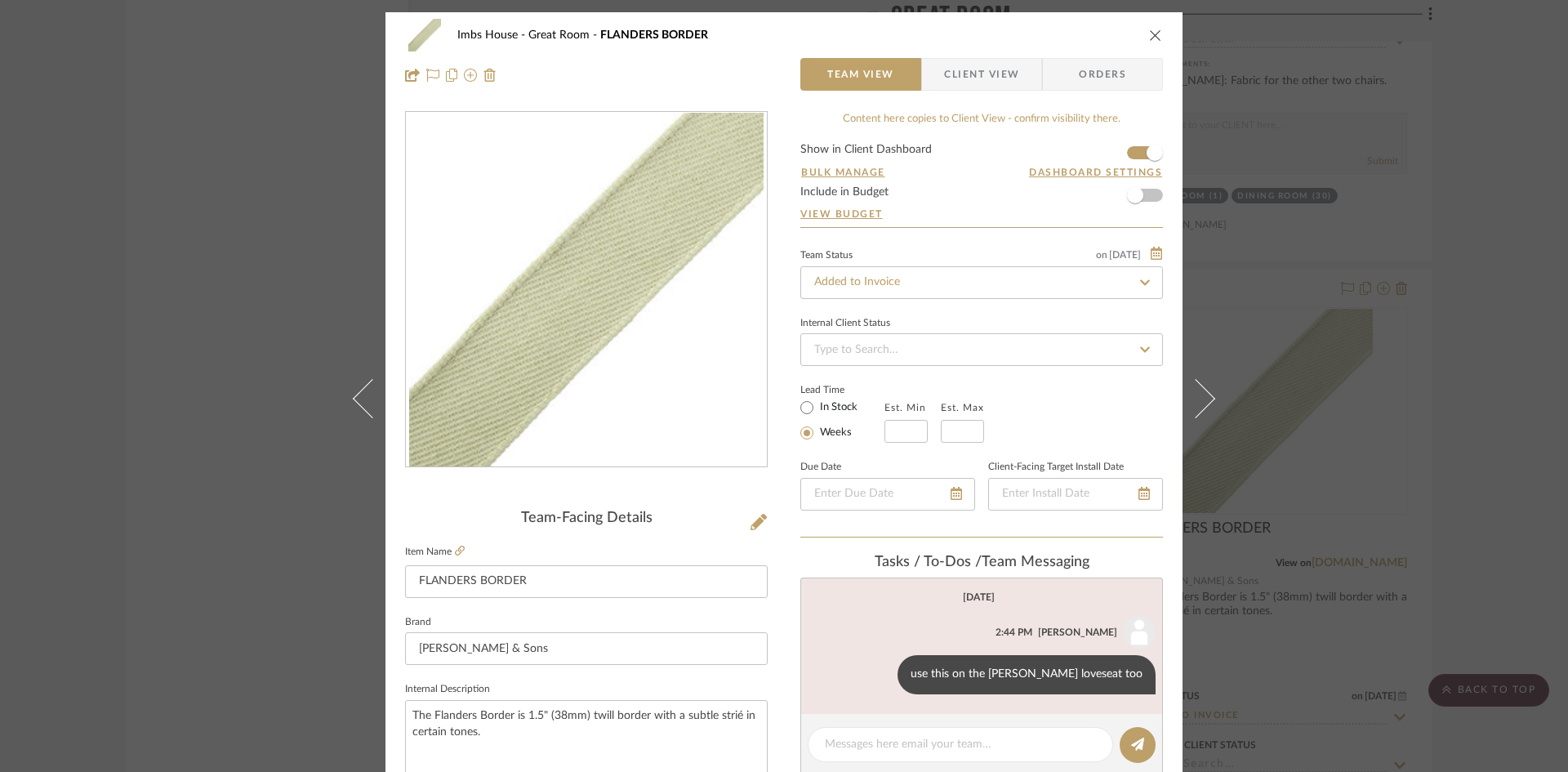
click at [1153, 36] on icon "close" at bounding box center [1155, 34] width 13 height 13
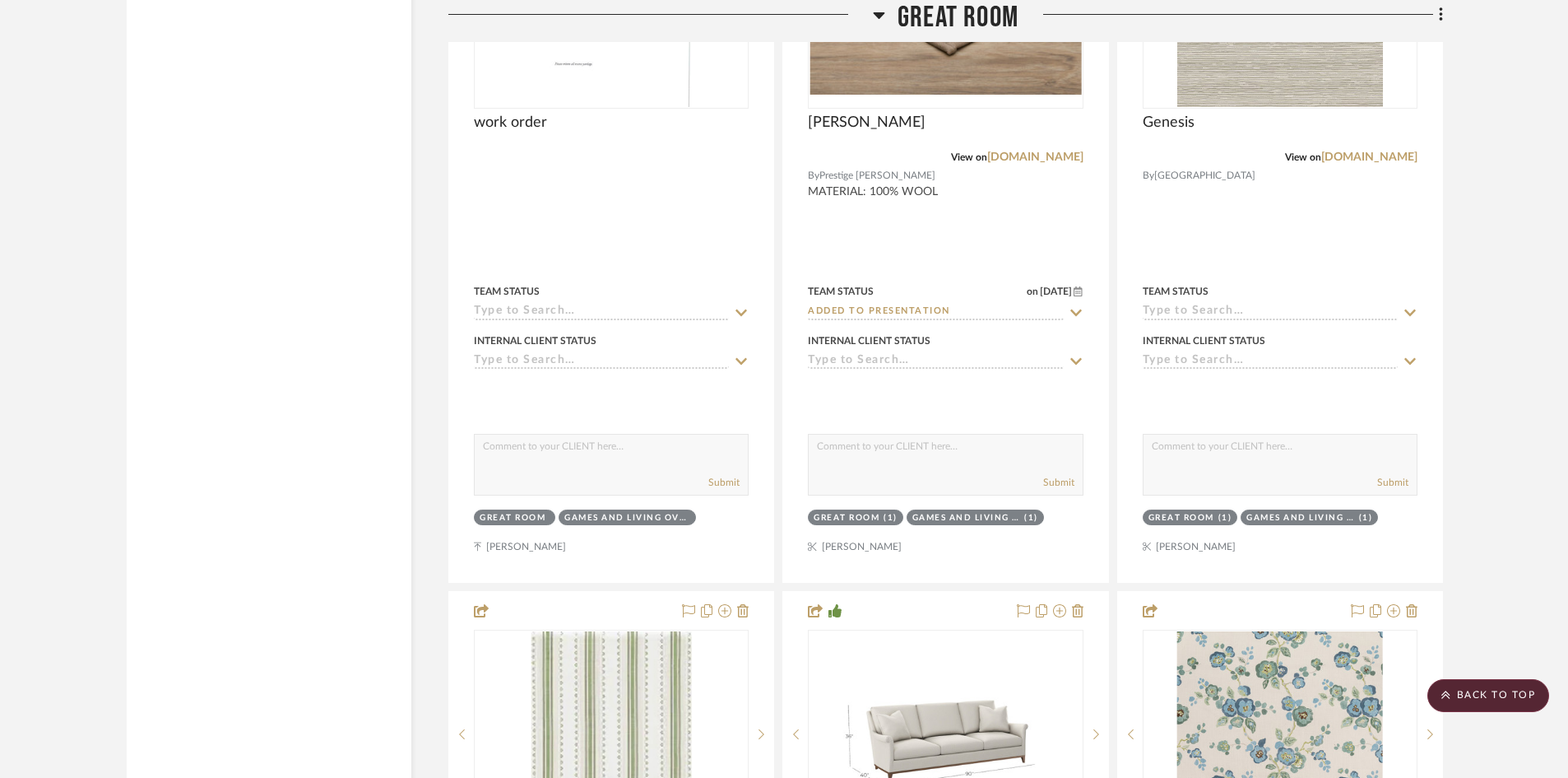
scroll to position [10451, 0]
